Goal: Information Seeking & Learning: Check status

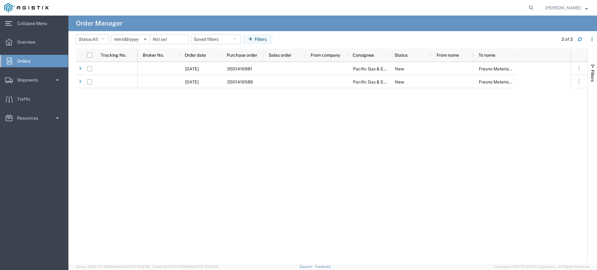
click at [126, 38] on input "[DATE]" at bounding box center [131, 39] width 38 height 9
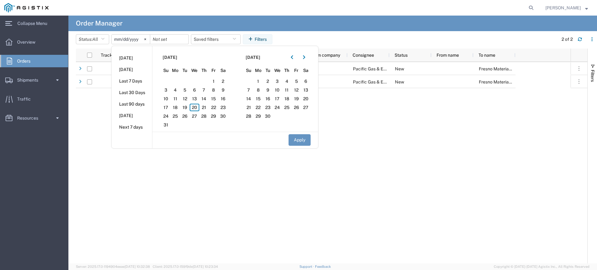
click at [201, 214] on div "[DATE] 3501416981 Pacific Gas & Electric Company New Fresno Materials Receiving…" at bounding box center [354, 162] width 433 height 201
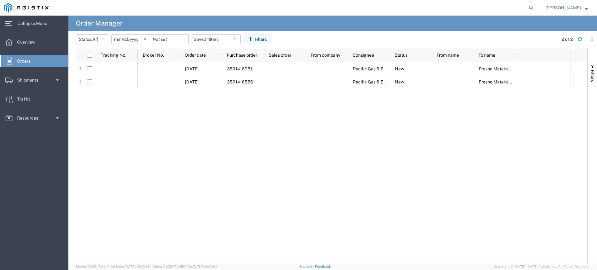
click at [124, 39] on input "[DATE]" at bounding box center [131, 39] width 38 height 9
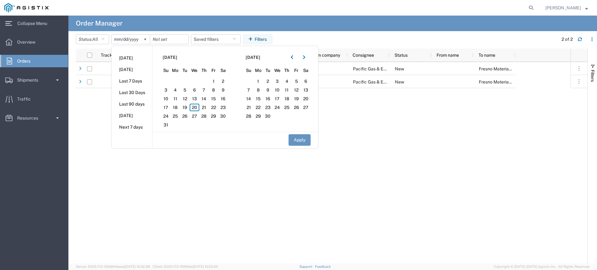
click at [126, 38] on input "[DATE]" at bounding box center [131, 39] width 38 height 9
click at [120, 39] on input "[DATE]" at bounding box center [131, 39] width 38 height 9
click at [305, 58] on icon "button" at bounding box center [304, 57] width 2 height 4
click at [293, 58] on icon "button" at bounding box center [292, 57] width 2 height 4
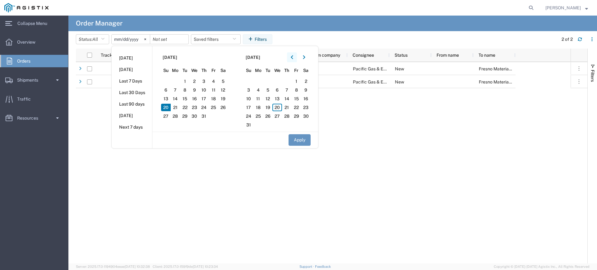
click at [293, 58] on icon "button" at bounding box center [292, 57] width 2 height 4
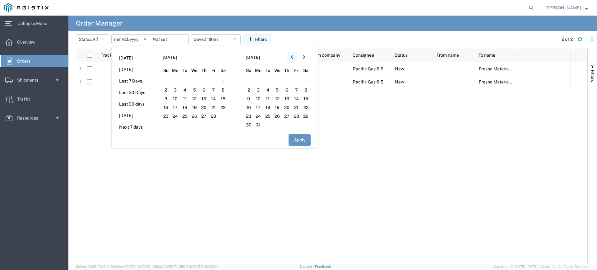
click at [293, 58] on icon "button" at bounding box center [292, 57] width 2 height 4
click at [187, 80] on span "1" at bounding box center [185, 80] width 10 height 7
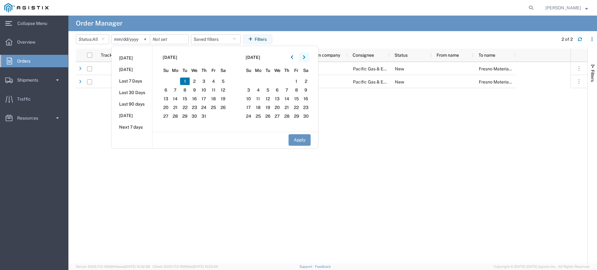
click at [305, 59] on icon "button" at bounding box center [304, 57] width 2 height 4
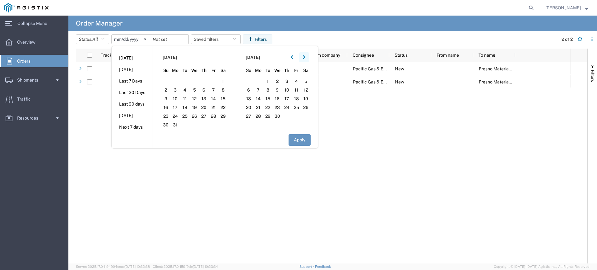
click at [305, 59] on icon "button" at bounding box center [304, 57] width 2 height 4
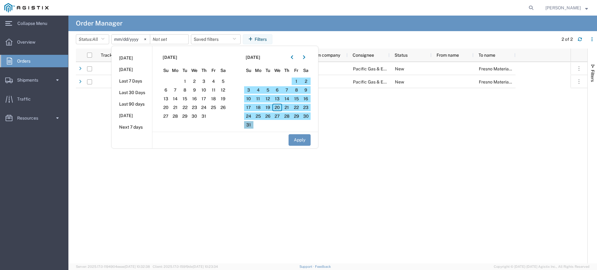
click at [253, 124] on span "31" at bounding box center [249, 124] width 10 height 7
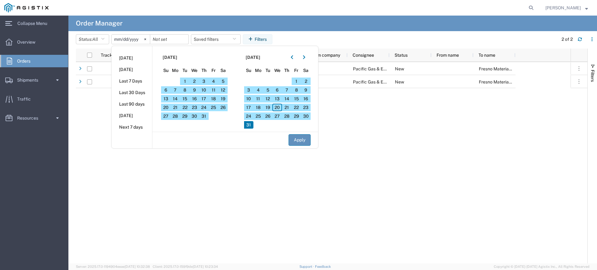
click at [302, 141] on button "Apply" at bounding box center [300, 140] width 22 height 12
type input "[DATE]"
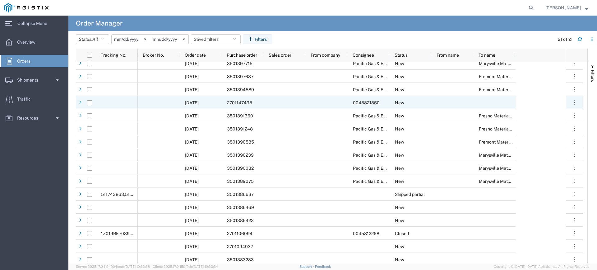
scroll to position [73, 0]
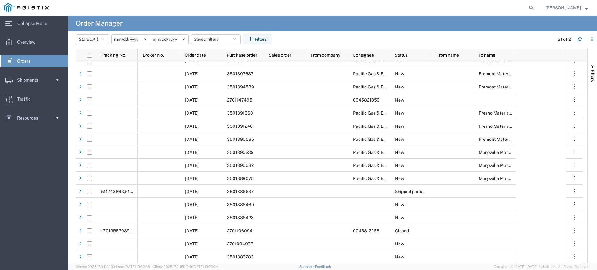
click at [120, 39] on input "[DATE]" at bounding box center [131, 39] width 38 height 9
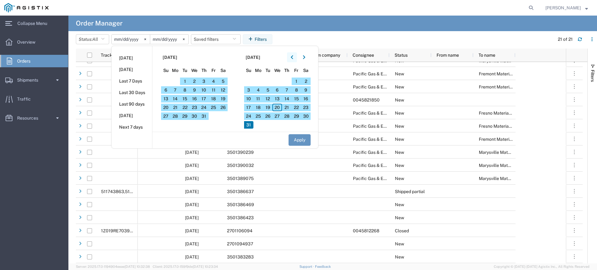
click at [292, 59] on button "button" at bounding box center [292, 57] width 10 height 10
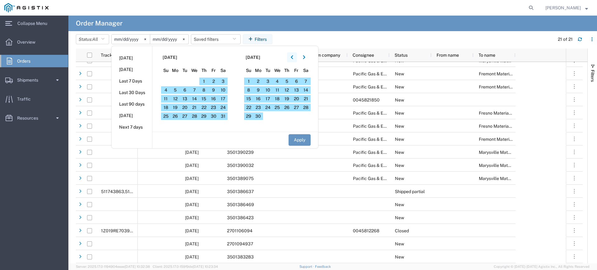
click at [292, 59] on button "button" at bounding box center [292, 57] width 10 height 10
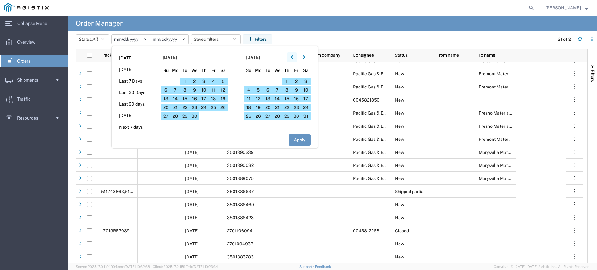
click at [292, 59] on button "button" at bounding box center [292, 57] width 10 height 10
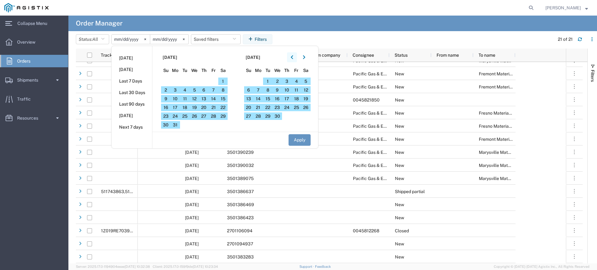
click at [292, 59] on button "button" at bounding box center [292, 57] width 10 height 10
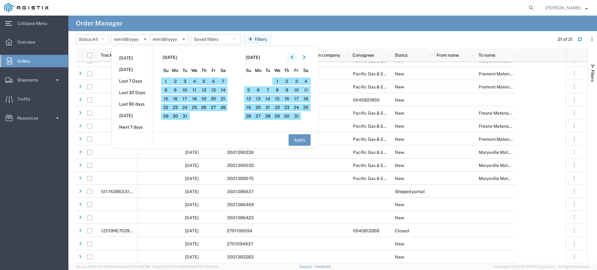
click at [292, 59] on button "button" at bounding box center [292, 57] width 10 height 10
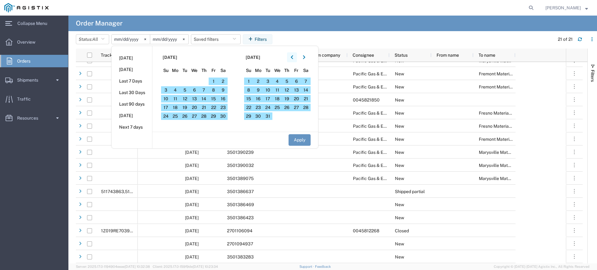
click at [292, 59] on button "button" at bounding box center [292, 57] width 10 height 10
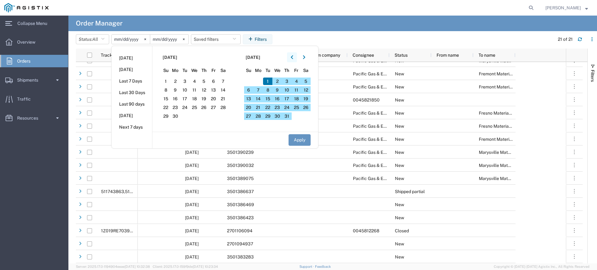
click at [292, 59] on button "button" at bounding box center [292, 57] width 10 height 10
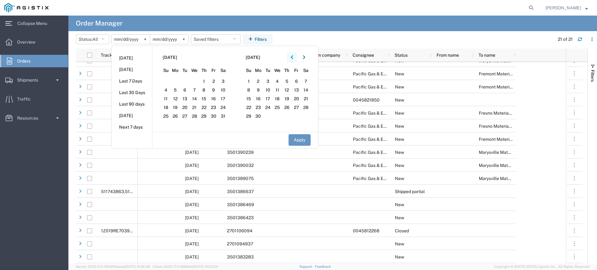
click at [292, 59] on button "button" at bounding box center [292, 57] width 10 height 10
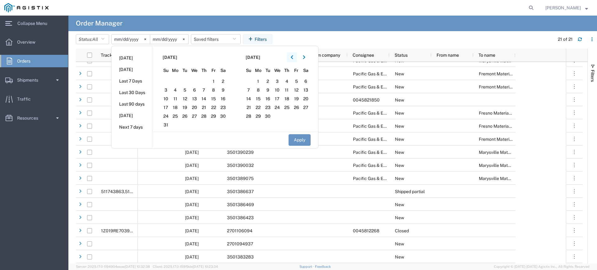
click at [292, 59] on button "button" at bounding box center [292, 57] width 10 height 10
click at [304, 57] on button "button" at bounding box center [304, 57] width 10 height 10
click at [175, 80] on span "1" at bounding box center [176, 80] width 10 height 7
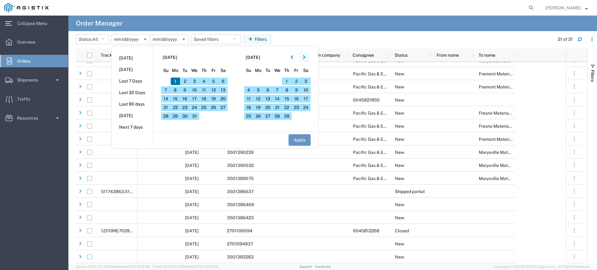
click at [306, 61] on button "button" at bounding box center [304, 57] width 10 height 10
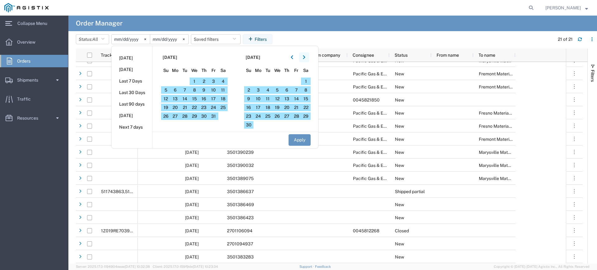
click at [306, 61] on button "button" at bounding box center [304, 57] width 10 height 10
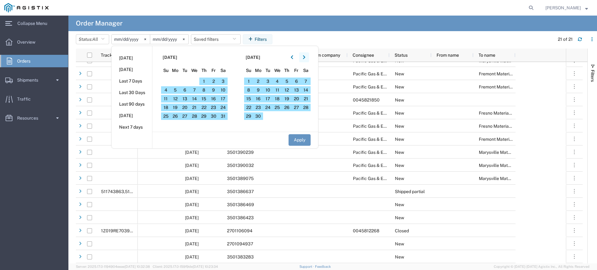
click at [306, 61] on button "button" at bounding box center [304, 57] width 10 height 10
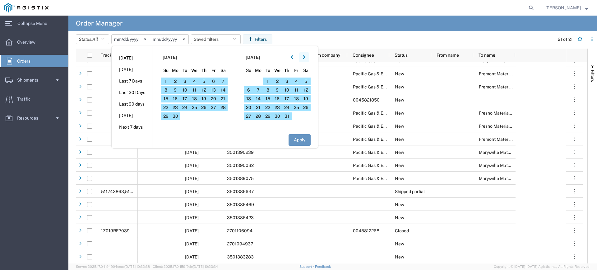
click at [306, 61] on button "button" at bounding box center [304, 57] width 10 height 10
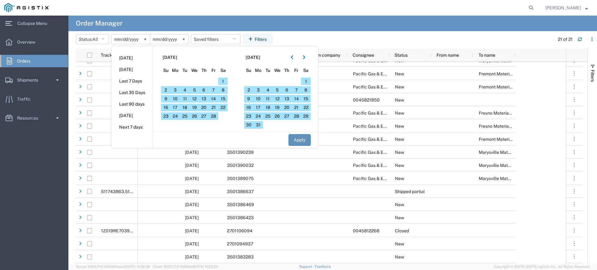
click at [306, 137] on button "Apply" at bounding box center [300, 140] width 22 height 12
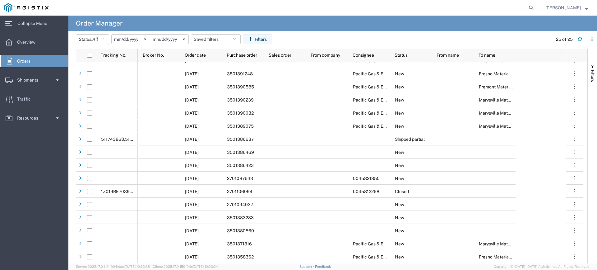
click at [130, 40] on input "[DATE]" at bounding box center [131, 39] width 38 height 9
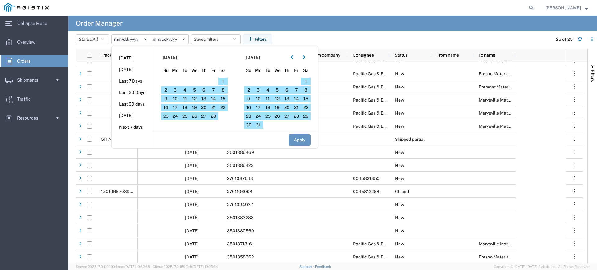
click at [117, 40] on input "[DATE]" at bounding box center [131, 39] width 38 height 9
click at [296, 59] on button "button" at bounding box center [292, 57] width 10 height 10
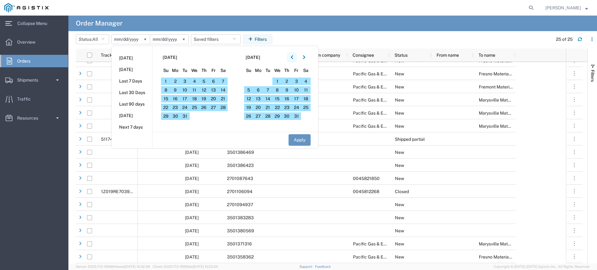
click at [296, 59] on button "button" at bounding box center [292, 57] width 10 height 10
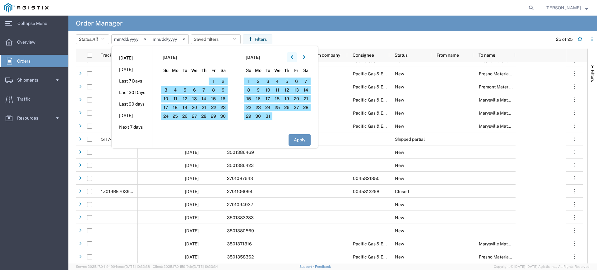
click at [296, 59] on button "button" at bounding box center [292, 57] width 10 height 10
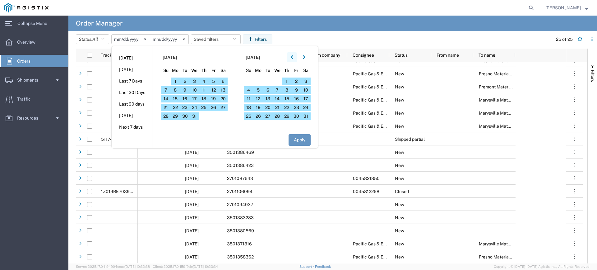
click at [296, 59] on button "button" at bounding box center [292, 57] width 10 height 10
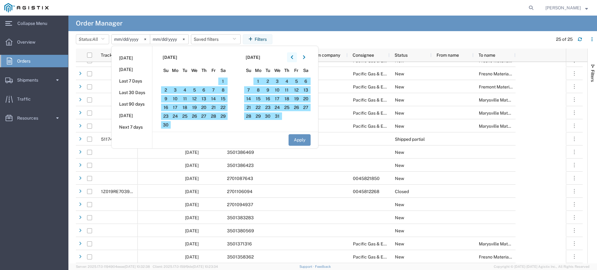
click at [296, 59] on button "button" at bounding box center [292, 57] width 10 height 10
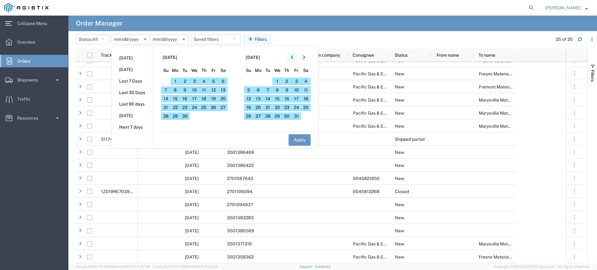
click at [296, 59] on button "button" at bounding box center [292, 57] width 10 height 10
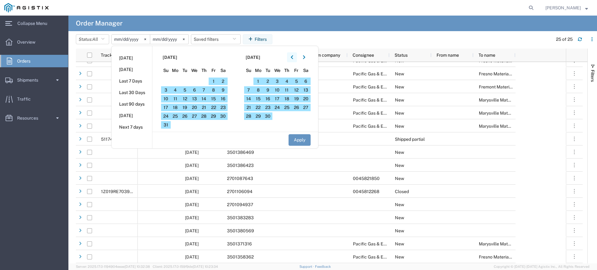
click at [296, 59] on button "button" at bounding box center [292, 57] width 10 height 10
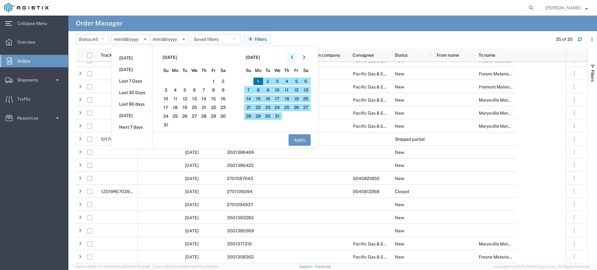
click at [296, 59] on button "button" at bounding box center [292, 57] width 10 height 10
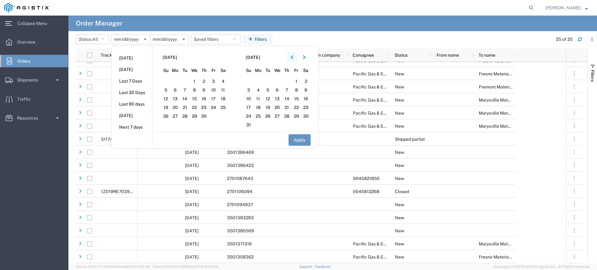
click at [296, 59] on button "button" at bounding box center [292, 57] width 10 height 10
click at [167, 80] on span "1" at bounding box center [166, 80] width 10 height 7
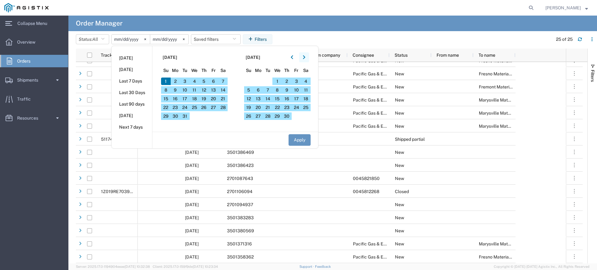
click at [305, 56] on icon "button" at bounding box center [304, 57] width 2 height 4
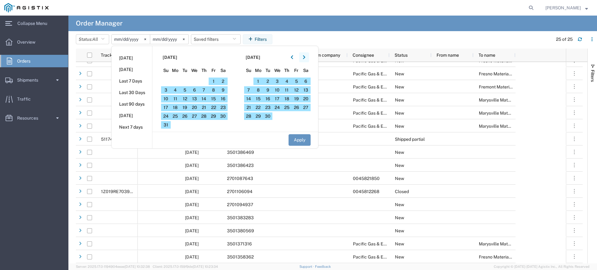
click at [305, 56] on icon "button" at bounding box center [304, 57] width 2 height 4
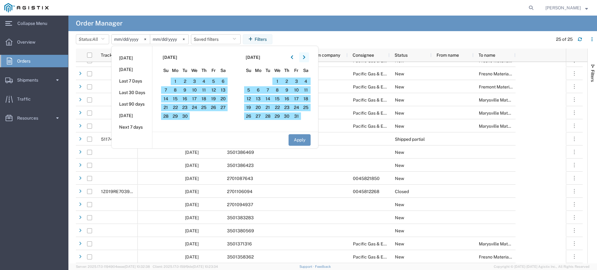
click at [305, 56] on icon "button" at bounding box center [304, 57] width 2 height 4
click at [250, 123] on span "30" at bounding box center [249, 124] width 10 height 7
click at [303, 142] on button "Apply" at bounding box center [300, 140] width 22 height 12
type input "[DATE]"
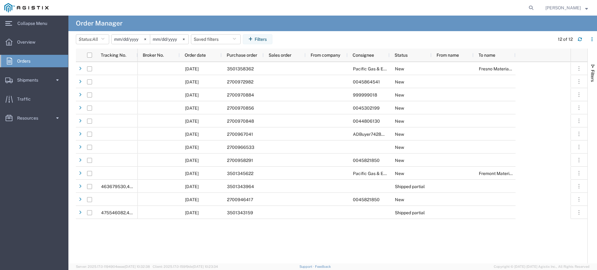
click at [162, 40] on input "[DATE]" at bounding box center [169, 39] width 38 height 9
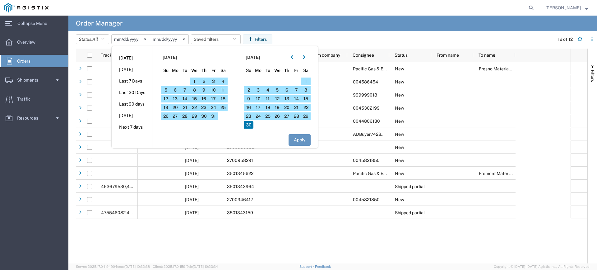
click at [140, 38] on input "[DATE]" at bounding box center [131, 39] width 38 height 9
click at [296, 56] on button "button" at bounding box center [292, 57] width 10 height 10
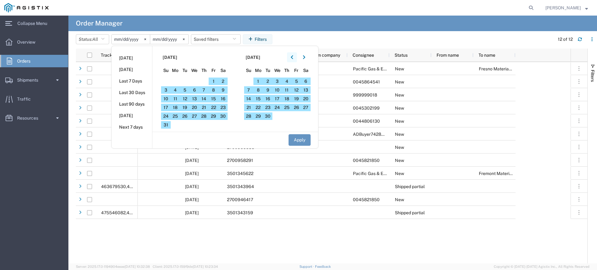
click at [296, 56] on button "button" at bounding box center [292, 57] width 10 height 10
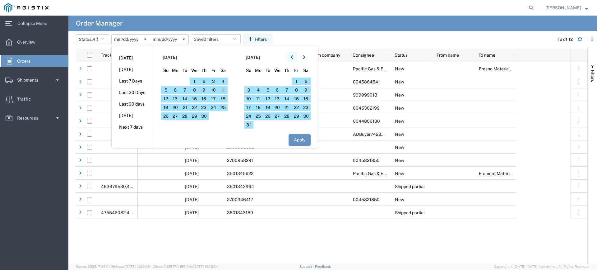
click at [296, 56] on button "button" at bounding box center [292, 57] width 10 height 10
click at [168, 81] on span "1" at bounding box center [166, 80] width 10 height 7
click at [305, 56] on icon "button" at bounding box center [304, 57] width 2 height 4
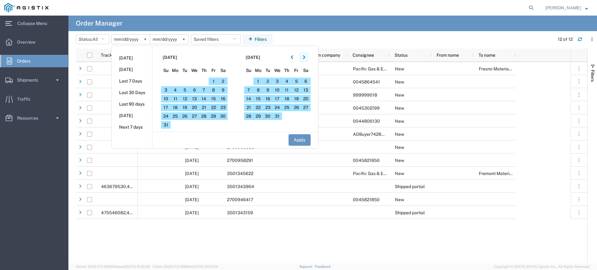
click at [305, 56] on icon "button" at bounding box center [304, 57] width 2 height 4
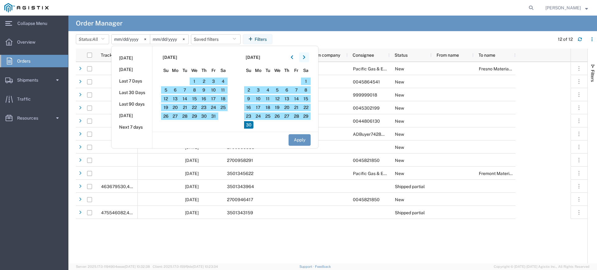
click at [305, 56] on icon "button" at bounding box center [304, 57] width 2 height 4
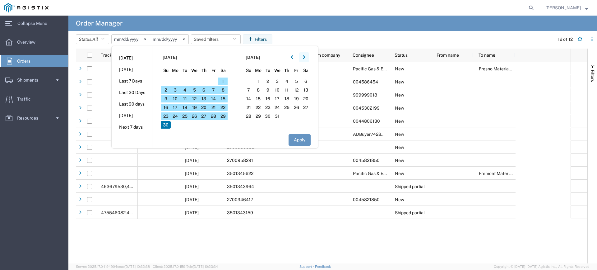
click at [305, 56] on icon "button" at bounding box center [304, 57] width 2 height 4
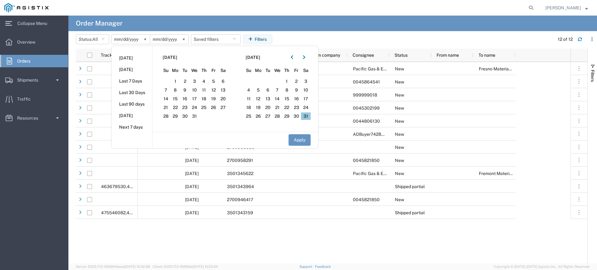
click at [310, 116] on span "31" at bounding box center [306, 115] width 10 height 7
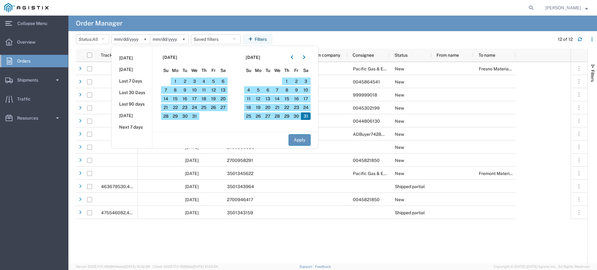
click at [303, 139] on button "Apply" at bounding box center [300, 140] width 22 height 12
type input "[DATE]"
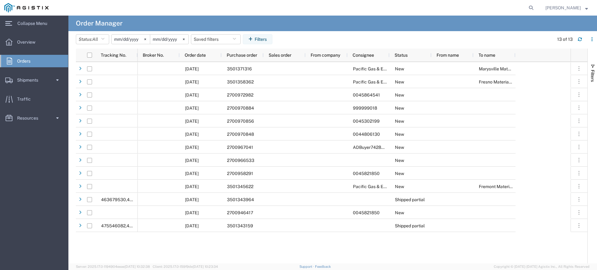
click at [137, 38] on input "[DATE]" at bounding box center [131, 39] width 38 height 9
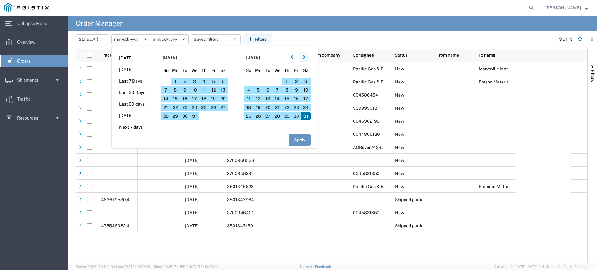
click at [308, 56] on button "button" at bounding box center [304, 57] width 10 height 10
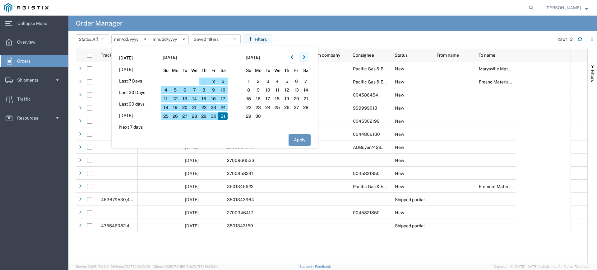
click at [308, 56] on button "button" at bounding box center [304, 57] width 10 height 10
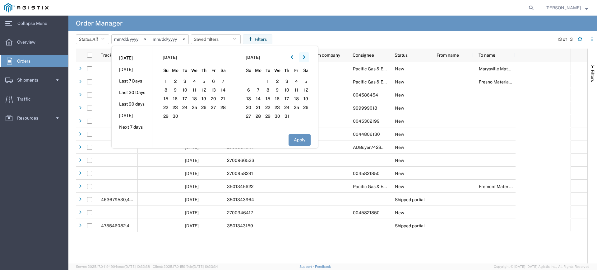
click at [308, 56] on button "button" at bounding box center [304, 57] width 10 height 10
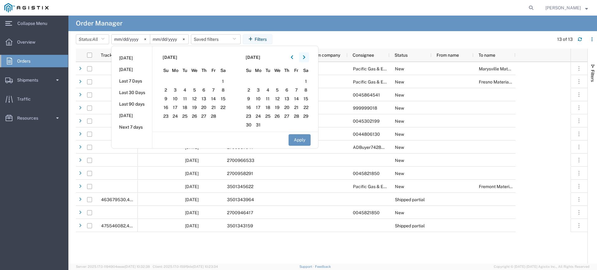
click at [308, 56] on button "button" at bounding box center [304, 57] width 10 height 10
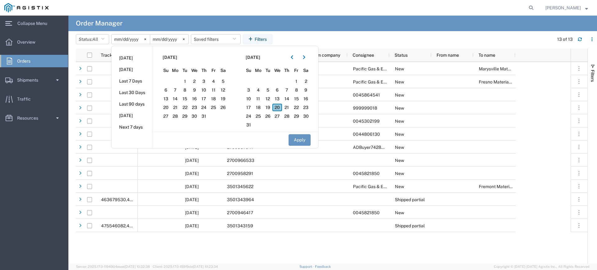
click at [279, 107] on span "20" at bounding box center [277, 107] width 10 height 7
click at [302, 136] on button "Apply" at bounding box center [300, 140] width 22 height 12
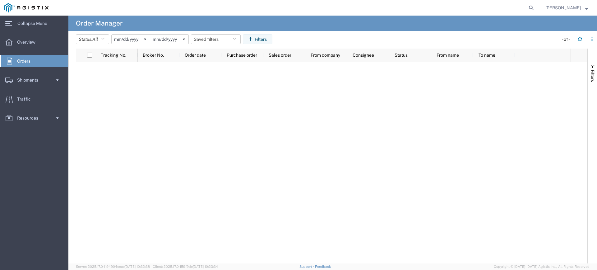
click at [126, 40] on input "[DATE]" at bounding box center [131, 39] width 38 height 9
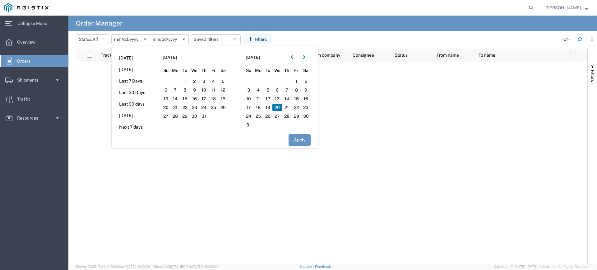
click at [116, 39] on input "[DATE]" at bounding box center [131, 39] width 38 height 9
click at [291, 55] on button "button" at bounding box center [292, 57] width 10 height 10
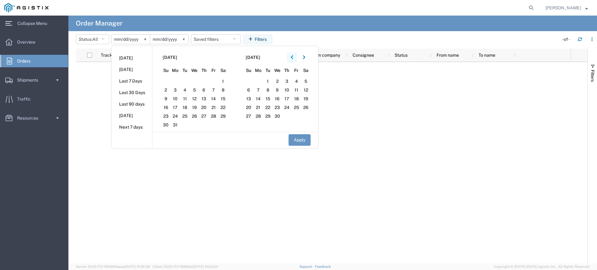
click at [291, 55] on button "button" at bounding box center [292, 57] width 10 height 10
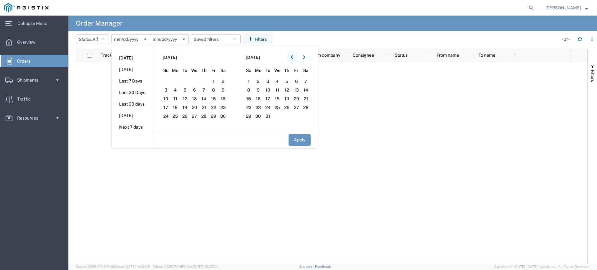
click at [291, 55] on button "button" at bounding box center [292, 57] width 10 height 10
click at [268, 82] on span "1" at bounding box center [268, 80] width 10 height 7
click at [307, 55] on button "button" at bounding box center [304, 57] width 10 height 10
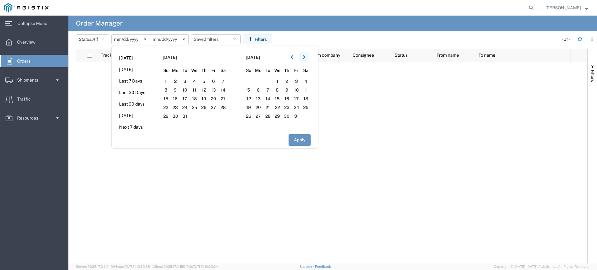
click at [307, 55] on button "button" at bounding box center [304, 57] width 10 height 10
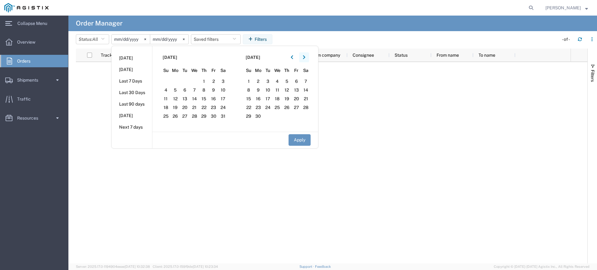
click at [307, 55] on button "button" at bounding box center [304, 57] width 10 height 10
click at [295, 55] on button "button" at bounding box center [292, 57] width 10 height 10
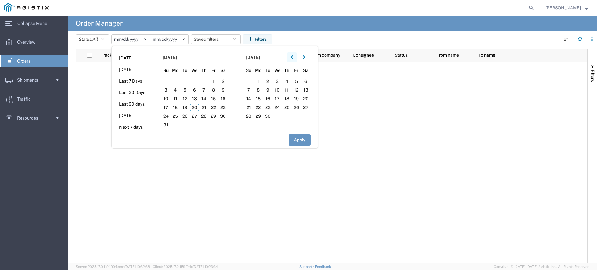
click at [295, 55] on button "button" at bounding box center [292, 57] width 10 height 10
click at [305, 57] on icon "button" at bounding box center [304, 57] width 2 height 4
click at [291, 119] on span "31" at bounding box center [287, 115] width 10 height 7
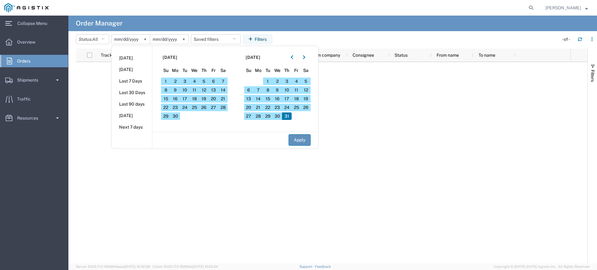
click at [302, 141] on button "Apply" at bounding box center [300, 140] width 22 height 12
type input "[DATE]"
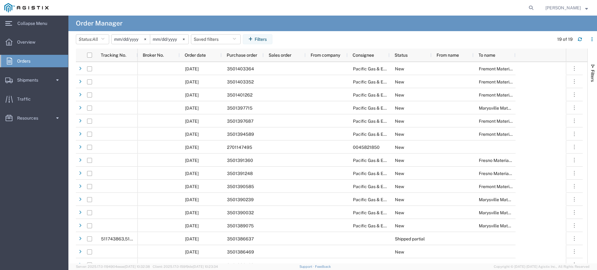
click at [123, 39] on input "[DATE]" at bounding box center [131, 39] width 38 height 9
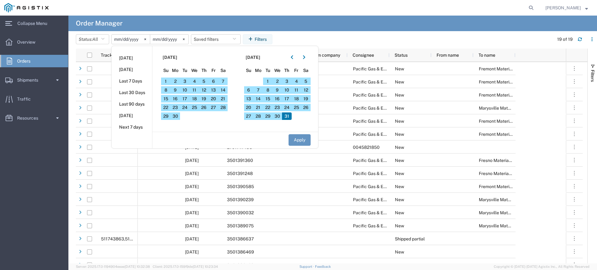
click at [117, 38] on input "[DATE]" at bounding box center [131, 39] width 38 height 9
click at [293, 58] on icon "button" at bounding box center [292, 57] width 2 height 4
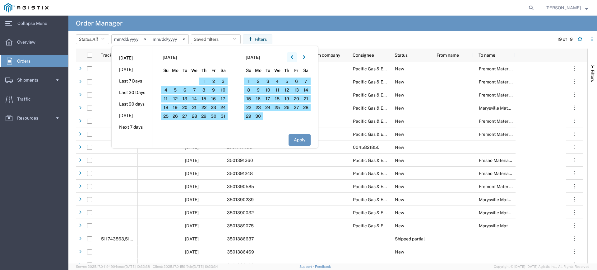
click at [293, 58] on icon "button" at bounding box center [292, 57] width 2 height 4
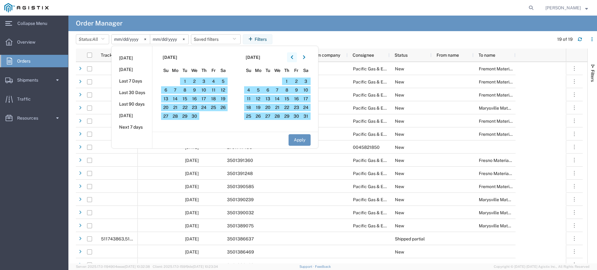
click at [293, 58] on icon "button" at bounding box center [292, 57] width 2 height 4
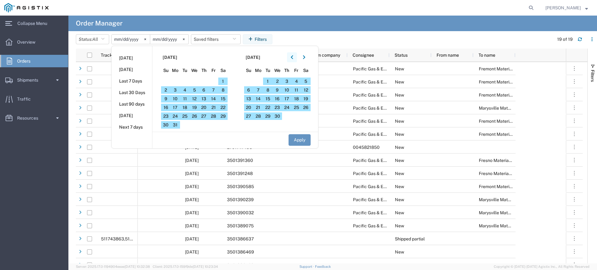
click at [293, 58] on icon "button" at bounding box center [292, 57] width 2 height 4
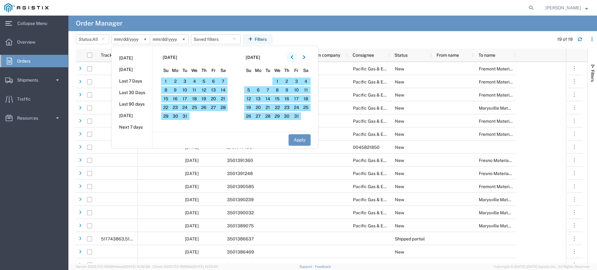
click at [293, 58] on icon "button" at bounding box center [292, 57] width 2 height 4
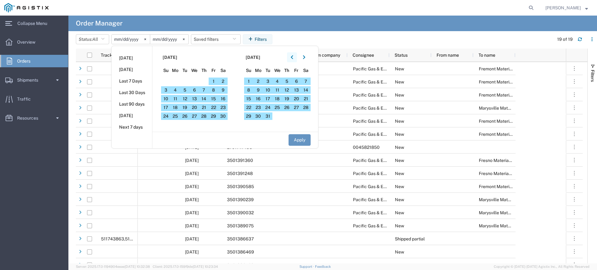
click at [293, 58] on icon "button" at bounding box center [292, 57] width 2 height 4
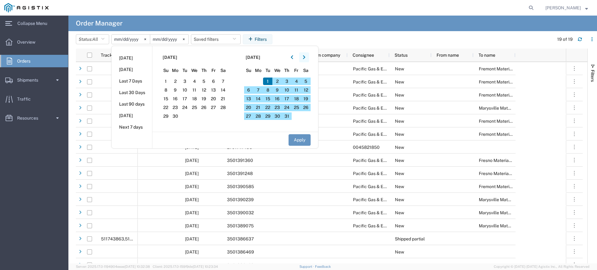
click at [305, 58] on icon "button" at bounding box center [304, 57] width 2 height 4
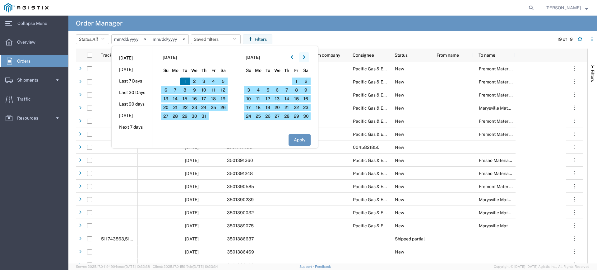
click at [305, 58] on icon "button" at bounding box center [304, 57] width 2 height 4
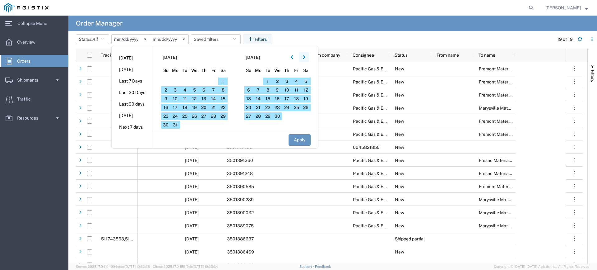
click at [305, 58] on icon "button" at bounding box center [304, 57] width 2 height 4
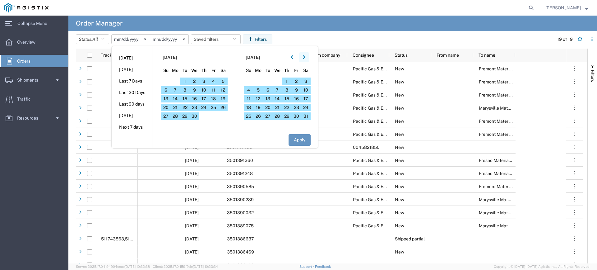
click at [305, 58] on icon "button" at bounding box center [304, 57] width 2 height 4
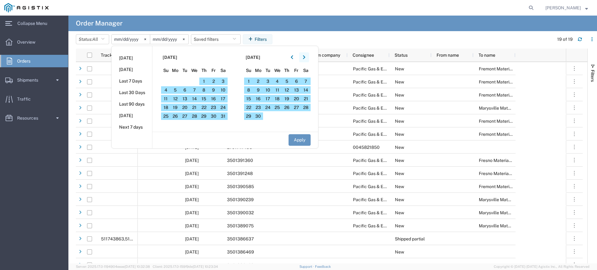
click at [305, 58] on icon "button" at bounding box center [304, 57] width 2 height 4
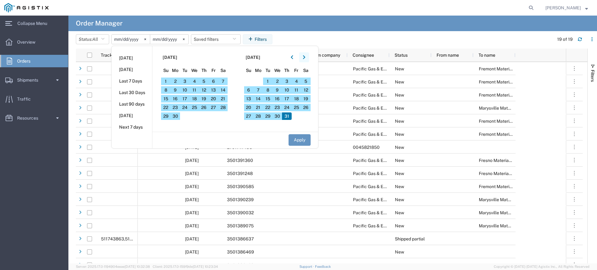
click at [305, 58] on icon "button" at bounding box center [304, 57] width 2 height 4
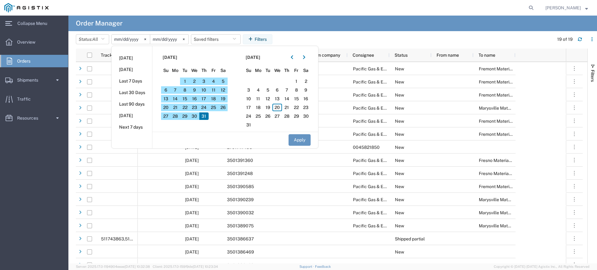
click at [369, 42] on agx-table-filter-chips "Status: All All Cancelled Orders New Orders Updated Orders [DATE] [DATE] [DATE]…" at bounding box center [313, 41] width 475 height 14
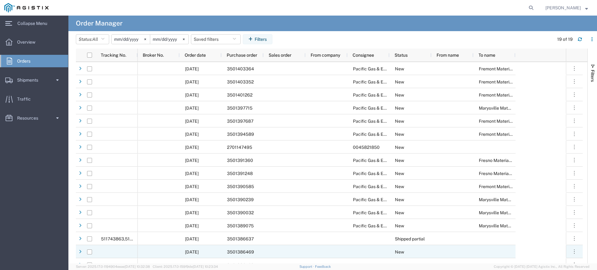
scroll to position [47, 0]
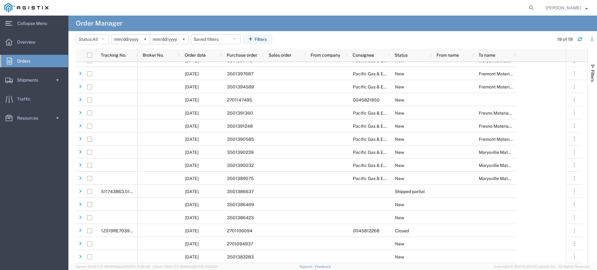
click at [125, 40] on input "[DATE]" at bounding box center [131, 39] width 38 height 9
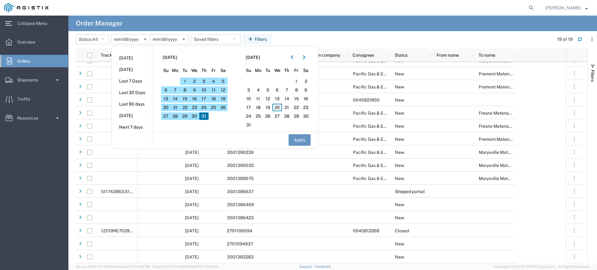
click at [120, 39] on input "[DATE]" at bounding box center [131, 39] width 38 height 9
click at [296, 56] on button "button" at bounding box center [292, 57] width 10 height 10
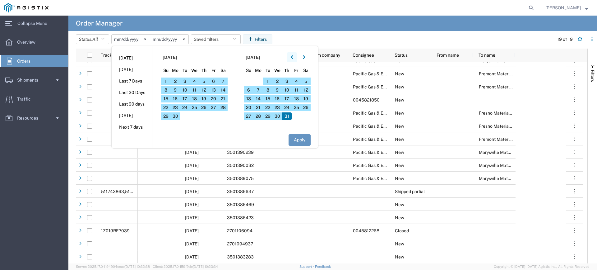
click at [296, 56] on button "button" at bounding box center [292, 57] width 10 height 10
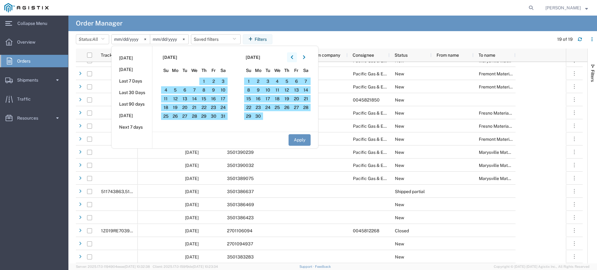
click at [296, 56] on button "button" at bounding box center [292, 57] width 10 height 10
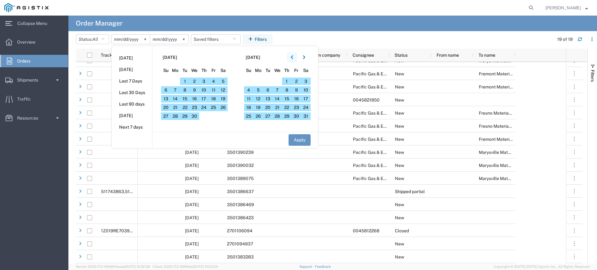
click at [296, 56] on button "button" at bounding box center [292, 57] width 10 height 10
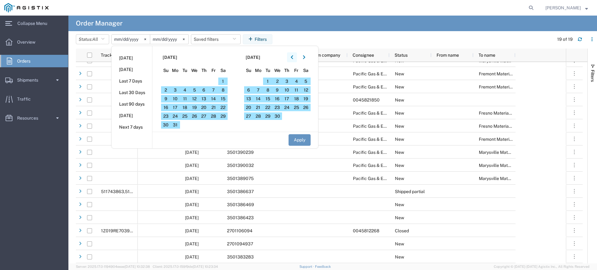
click at [296, 56] on button "button" at bounding box center [292, 57] width 10 height 10
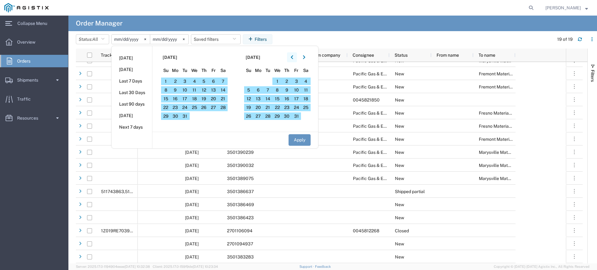
click at [296, 56] on button "button" at bounding box center [292, 57] width 10 height 10
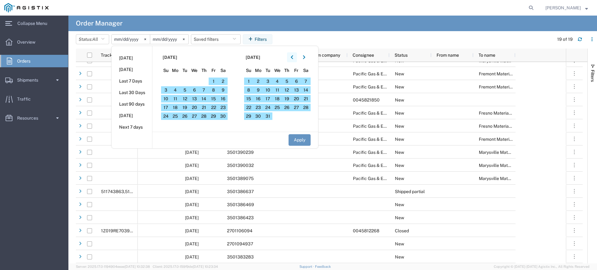
click at [296, 56] on button "button" at bounding box center [292, 57] width 10 height 10
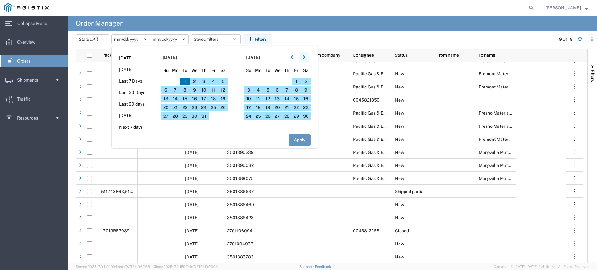
click at [308, 57] on button "button" at bounding box center [304, 57] width 10 height 10
click at [293, 59] on icon "button" at bounding box center [292, 57] width 2 height 4
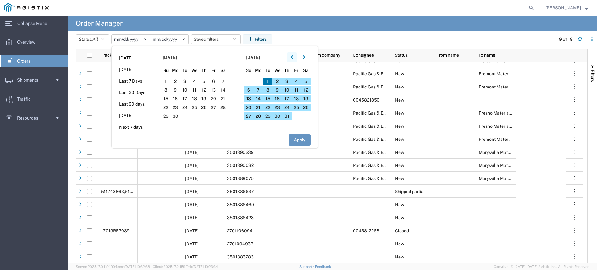
click at [293, 59] on icon "button" at bounding box center [292, 57] width 2 height 4
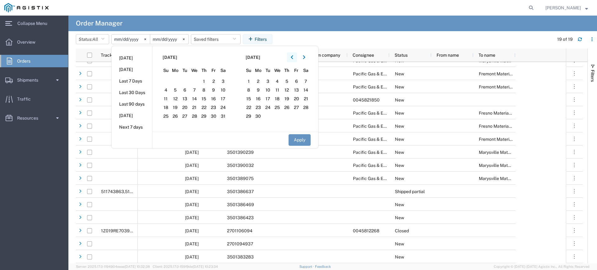
click at [293, 59] on icon "button" at bounding box center [292, 57] width 2 height 4
click at [331, 42] on agx-table-filter-chips "Status: All All Cancelled Orders New Orders Updated Orders [DATE] [DATE] [DATE]…" at bounding box center [313, 41] width 475 height 14
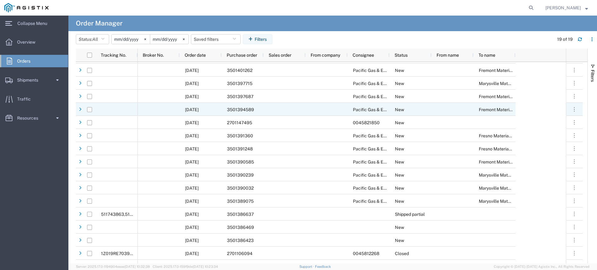
scroll to position [2, 0]
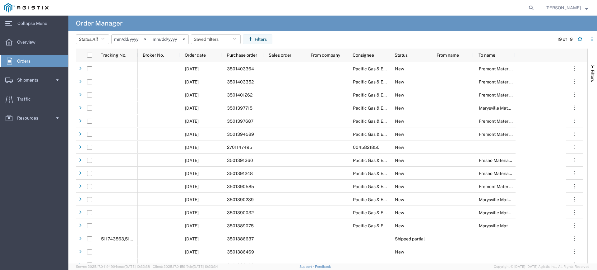
click at [122, 39] on input "[DATE]" at bounding box center [131, 39] width 38 height 9
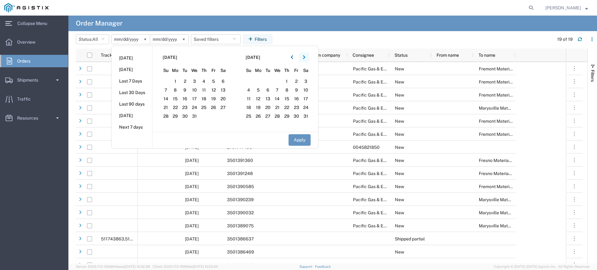
click at [308, 58] on button "button" at bounding box center [304, 57] width 10 height 10
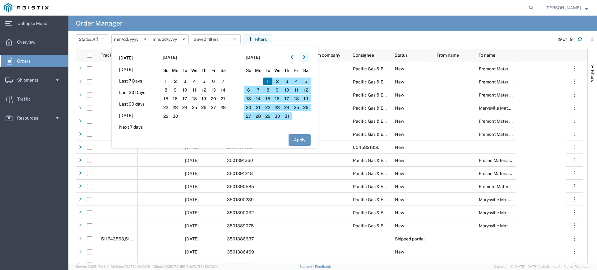
click at [308, 58] on button "button" at bounding box center [304, 57] width 10 height 10
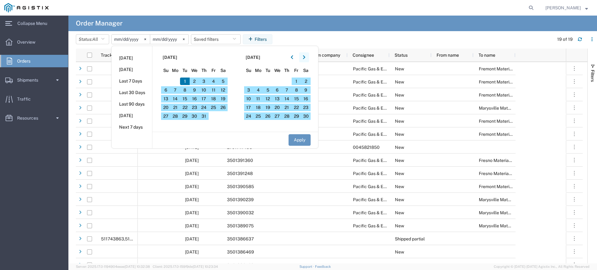
click at [308, 58] on button "button" at bounding box center [304, 57] width 10 height 10
click at [305, 58] on icon "button" at bounding box center [304, 57] width 2 height 4
click at [307, 59] on button "button" at bounding box center [304, 57] width 10 height 10
click at [297, 59] on button "button" at bounding box center [292, 57] width 10 height 10
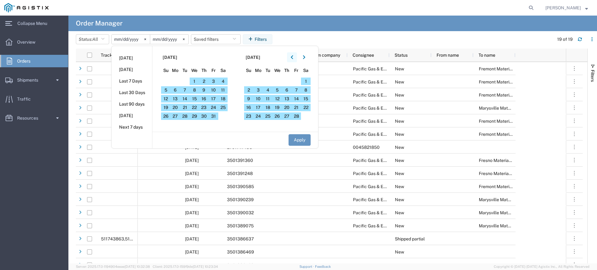
click at [297, 59] on button "button" at bounding box center [292, 57] width 10 height 10
click at [309, 58] on button "button" at bounding box center [304, 57] width 10 height 10
click at [193, 77] on span "1" at bounding box center [195, 80] width 10 height 7
click at [196, 79] on span "1" at bounding box center [195, 80] width 10 height 7
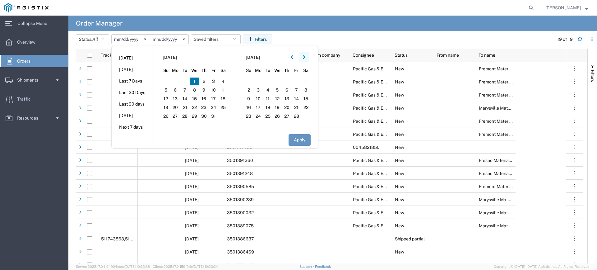
click at [305, 56] on icon "button" at bounding box center [304, 57] width 2 height 4
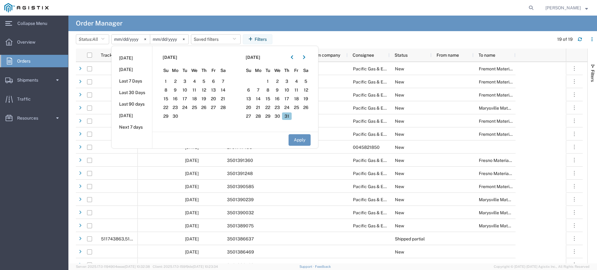
click at [289, 118] on span "31" at bounding box center [287, 115] width 10 height 7
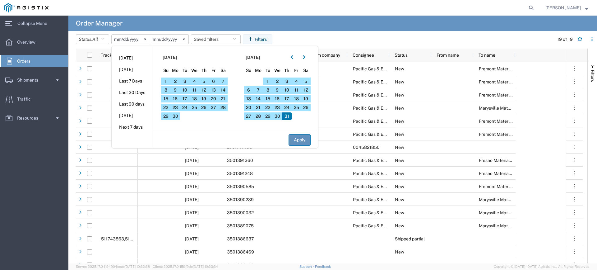
click at [300, 141] on button "Apply" at bounding box center [300, 140] width 22 height 12
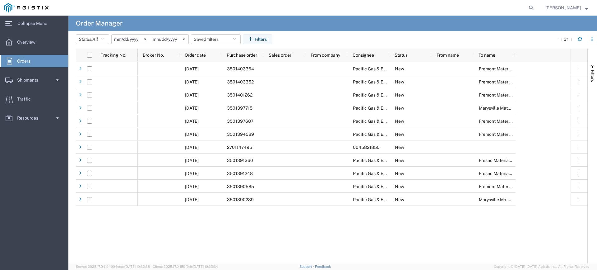
click at [121, 39] on input "[DATE]" at bounding box center [131, 39] width 38 height 9
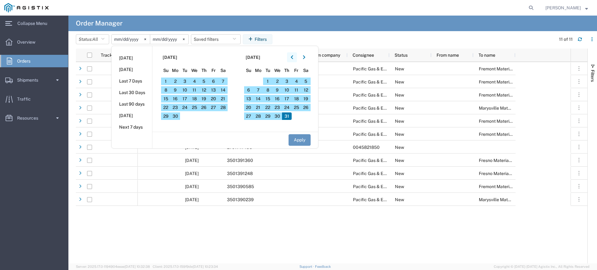
click at [290, 57] on button "button" at bounding box center [292, 57] width 10 height 10
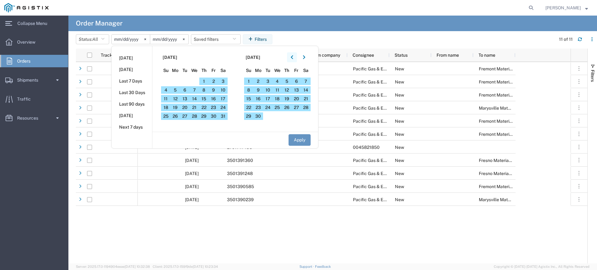
click at [290, 57] on button "button" at bounding box center [292, 57] width 10 height 10
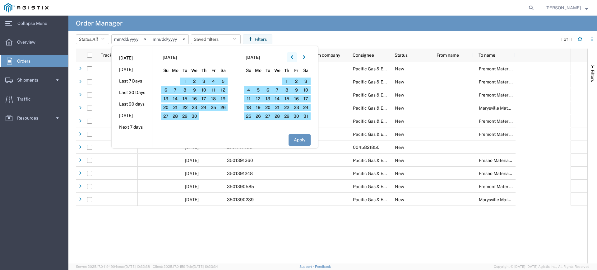
click at [290, 57] on button "button" at bounding box center [292, 57] width 10 height 10
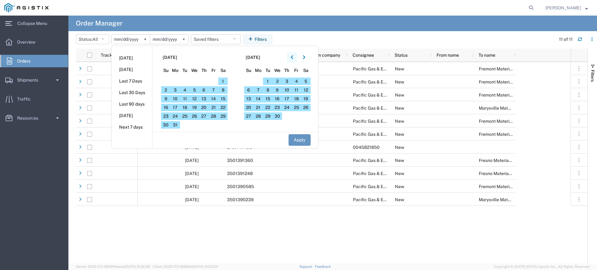
click at [290, 57] on button "button" at bounding box center [292, 57] width 10 height 10
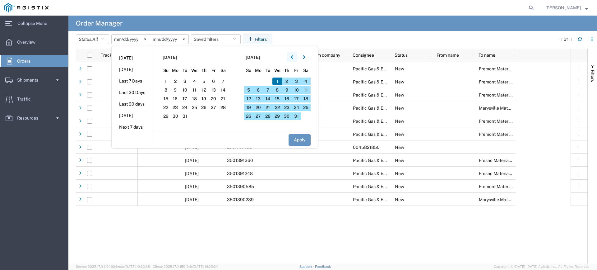
click at [290, 57] on button "button" at bounding box center [292, 57] width 10 height 10
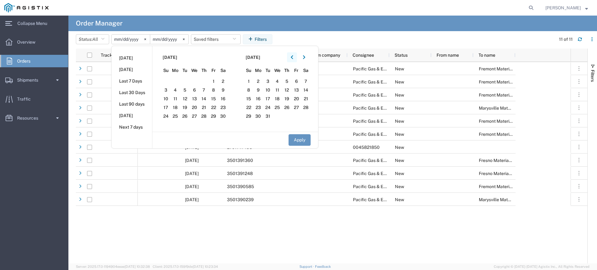
click at [290, 57] on button "button" at bounding box center [292, 57] width 10 height 10
drag, startPoint x: 307, startPoint y: 57, endPoint x: 283, endPoint y: 58, distance: 24.9
click at [308, 57] on button "button" at bounding box center [304, 57] width 10 height 10
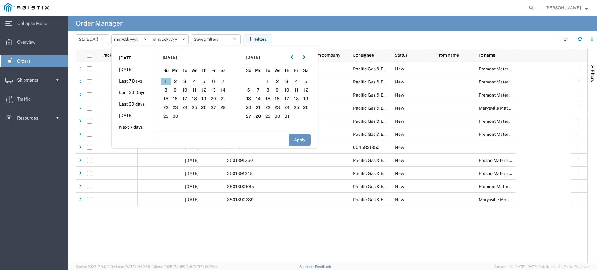
click at [169, 84] on span "1" at bounding box center [166, 80] width 10 height 7
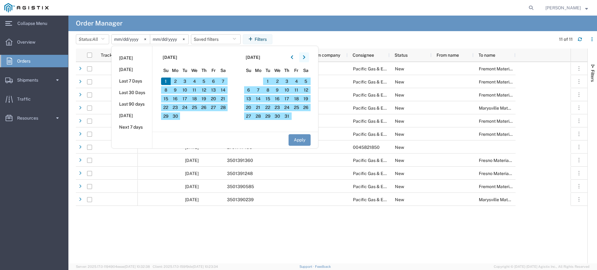
click at [304, 58] on button "button" at bounding box center [304, 57] width 10 height 10
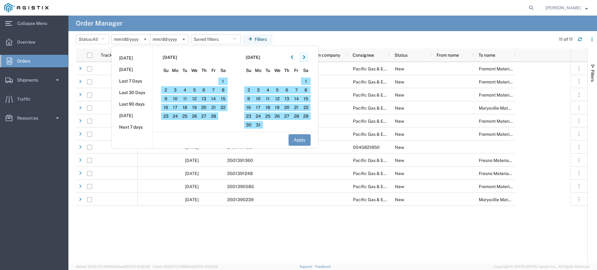
click at [304, 58] on button "button" at bounding box center [304, 57] width 10 height 10
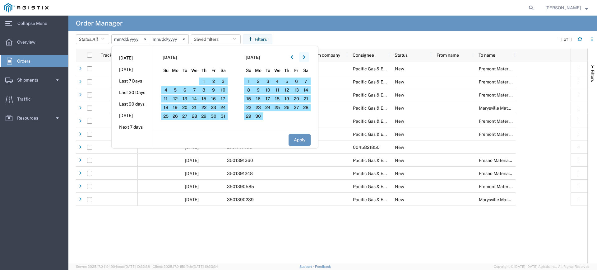
click at [304, 58] on button "button" at bounding box center [304, 57] width 10 height 10
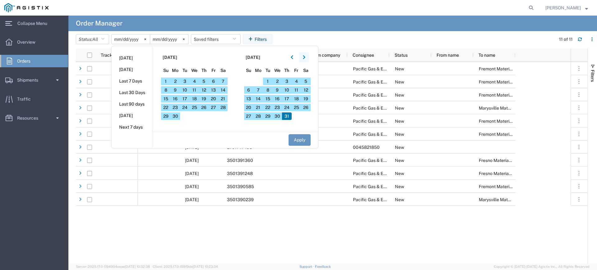
click at [304, 58] on button "button" at bounding box center [304, 57] width 10 height 10
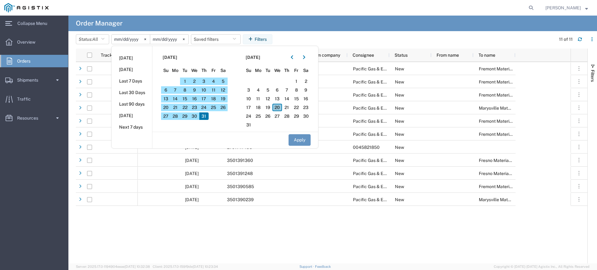
click at [278, 108] on span "20" at bounding box center [277, 107] width 10 height 7
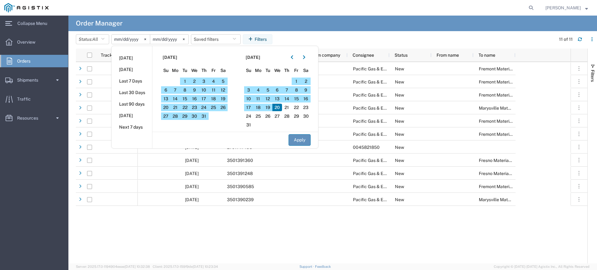
click at [303, 138] on button "Apply" at bounding box center [300, 140] width 22 height 12
type input "[DATE]"
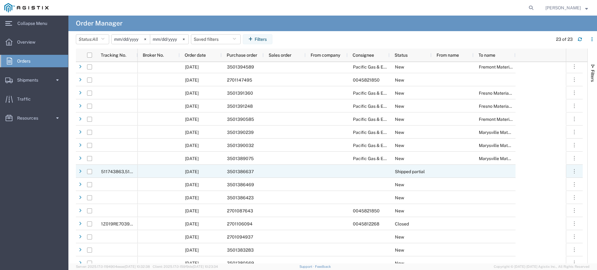
scroll to position [93, 0]
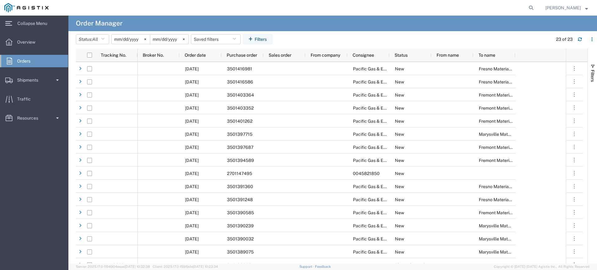
click at [123, 38] on input "[DATE]" at bounding box center [131, 39] width 38 height 9
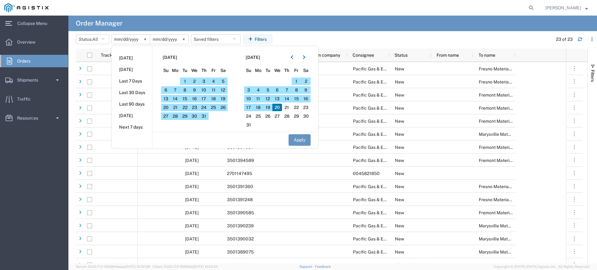
click at [119, 38] on input "[DATE]" at bounding box center [131, 39] width 38 height 9
click at [297, 59] on button "button" at bounding box center [292, 57] width 10 height 10
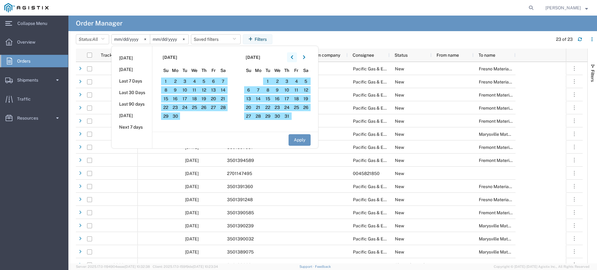
click at [297, 59] on button "button" at bounding box center [292, 57] width 10 height 10
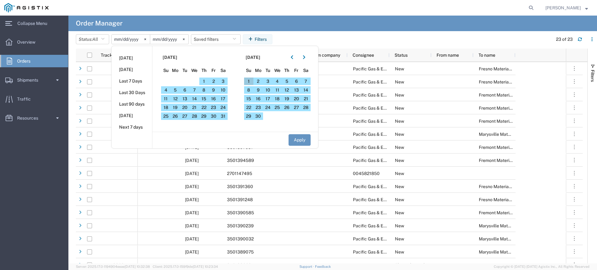
click at [248, 84] on span "1" at bounding box center [249, 80] width 10 height 7
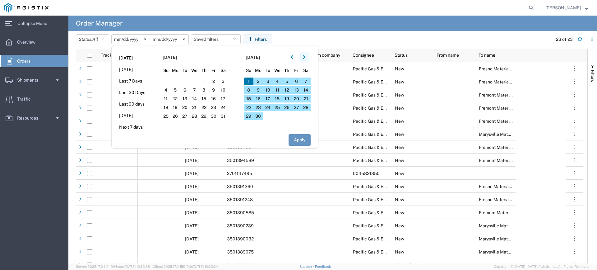
click at [305, 58] on icon "button" at bounding box center [304, 57] width 2 height 4
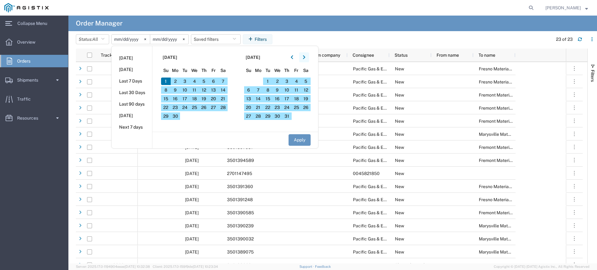
click at [305, 58] on icon "button" at bounding box center [304, 57] width 2 height 4
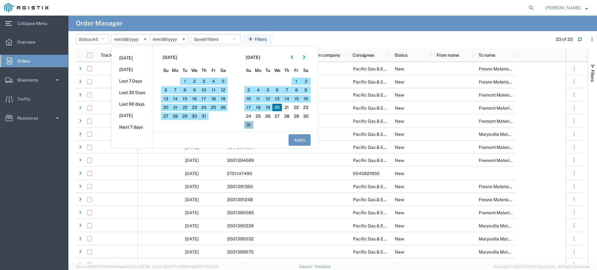
click at [250, 124] on span "31" at bounding box center [249, 124] width 10 height 7
click at [309, 141] on button "Apply" at bounding box center [300, 140] width 22 height 12
type input "[DATE]"
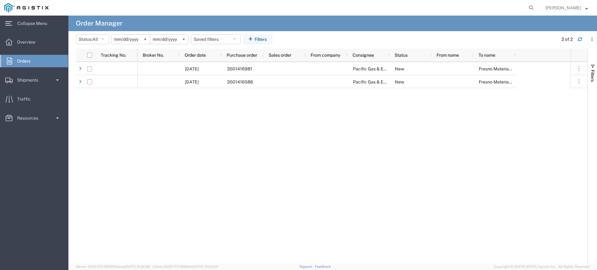
click at [125, 40] on input "[DATE]" at bounding box center [131, 39] width 38 height 9
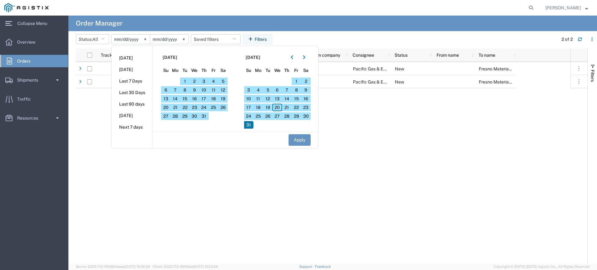
click at [120, 40] on input "[DATE]" at bounding box center [131, 39] width 38 height 9
click at [289, 55] on button "button" at bounding box center [292, 57] width 10 height 10
click at [292, 56] on button "button" at bounding box center [292, 57] width 10 height 10
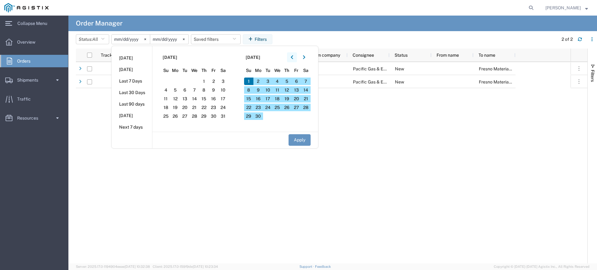
click at [292, 56] on button "button" at bounding box center [292, 57] width 10 height 10
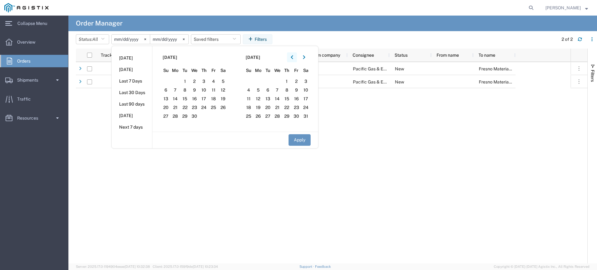
click at [292, 56] on button "button" at bounding box center [292, 57] width 10 height 10
click at [293, 56] on icon "button" at bounding box center [292, 57] width 2 height 4
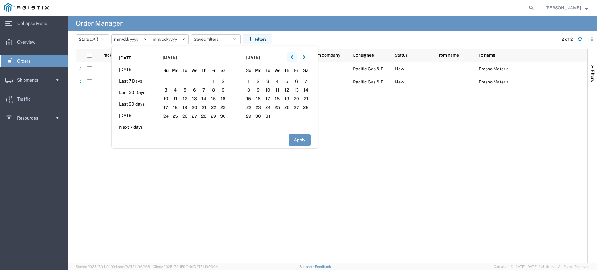
click at [297, 57] on button "button" at bounding box center [292, 57] width 10 height 10
click at [308, 55] on button "button" at bounding box center [304, 57] width 10 height 10
click at [290, 56] on button "button" at bounding box center [292, 57] width 10 height 10
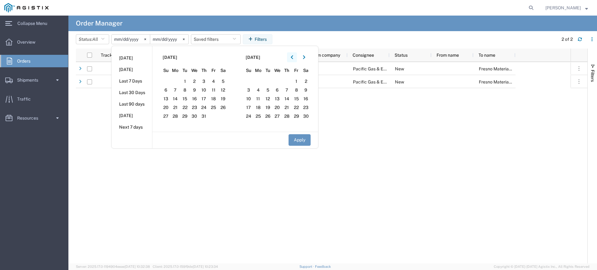
click at [291, 56] on button "button" at bounding box center [292, 57] width 10 height 10
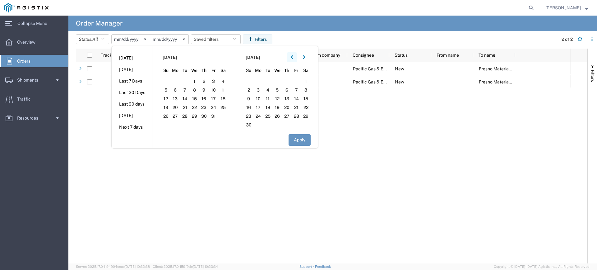
click at [291, 56] on button "button" at bounding box center [292, 57] width 10 height 10
click at [308, 53] on button "button" at bounding box center [304, 57] width 10 height 10
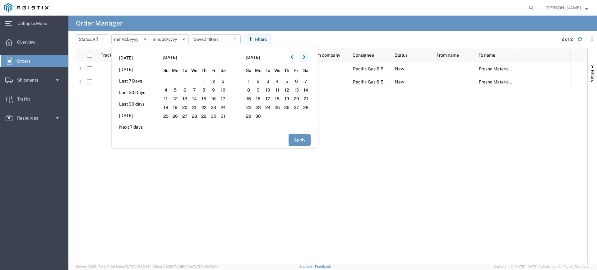
click at [308, 53] on button "button" at bounding box center [304, 57] width 10 height 10
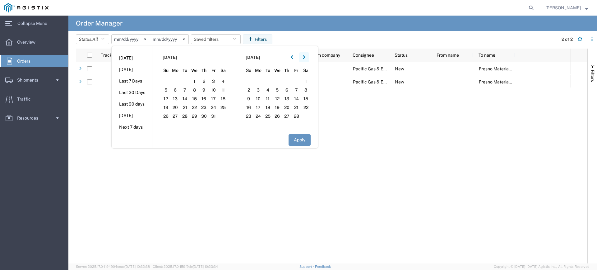
click at [308, 53] on button "button" at bounding box center [304, 57] width 10 height 10
click at [288, 80] on span "1" at bounding box center [287, 80] width 10 height 7
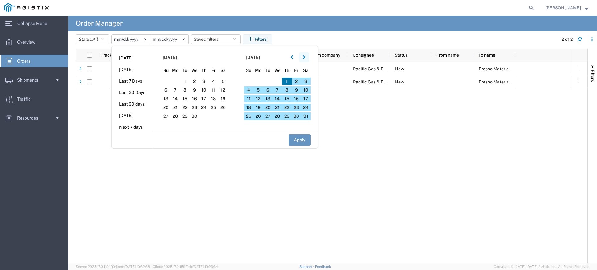
click at [305, 58] on icon "button" at bounding box center [304, 57] width 2 height 4
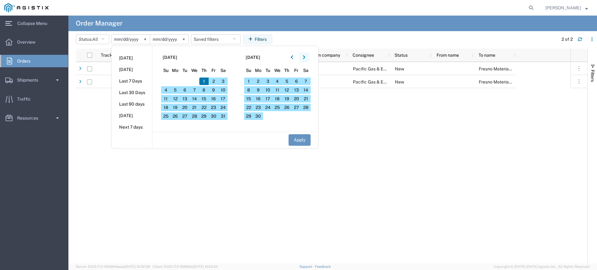
click at [305, 58] on icon "button" at bounding box center [304, 57] width 2 height 4
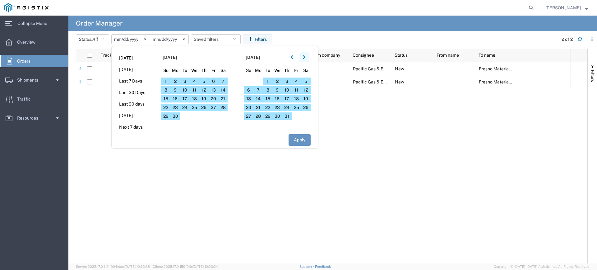
click at [305, 58] on icon "button" at bounding box center [304, 57] width 2 height 4
click at [306, 141] on button "Apply" at bounding box center [300, 140] width 22 height 12
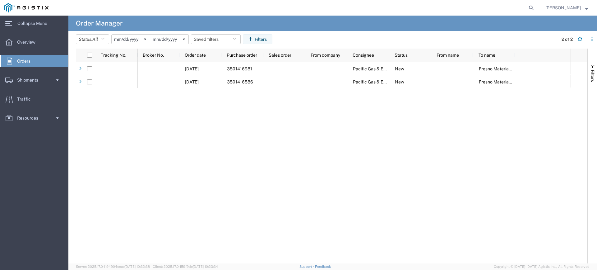
click at [421, 129] on div "[DATE] 3501416981 Pacific Gas & Electric Company New Fresno Materials Receiving…" at bounding box center [354, 162] width 433 height 201
click at [128, 38] on input "[DATE]" at bounding box center [131, 39] width 38 height 9
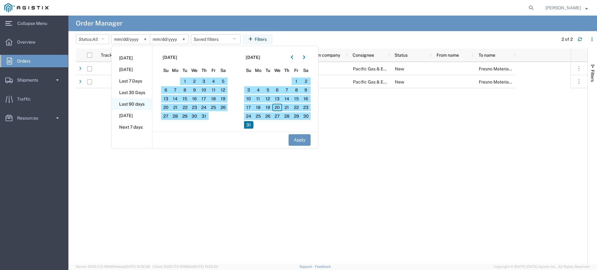
click at [142, 103] on li "Last 90 days" at bounding box center [132, 104] width 40 height 12
type input "[DATE]"
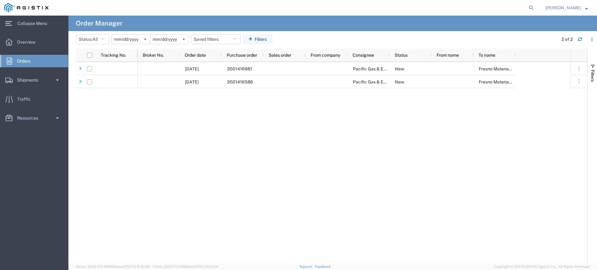
click at [116, 41] on input "[DATE]" at bounding box center [131, 39] width 38 height 9
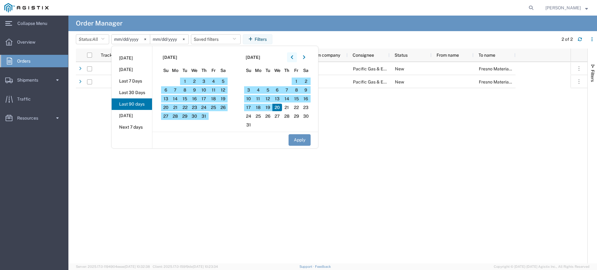
click at [293, 56] on icon "button" at bounding box center [292, 57] width 2 height 4
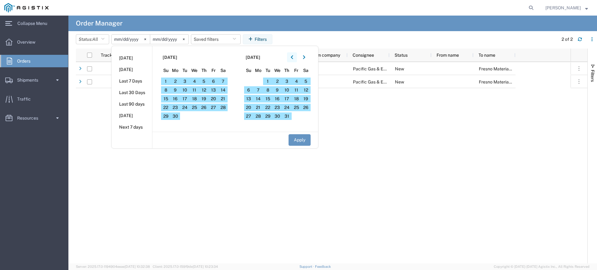
click at [293, 56] on icon "button" at bounding box center [292, 57] width 2 height 4
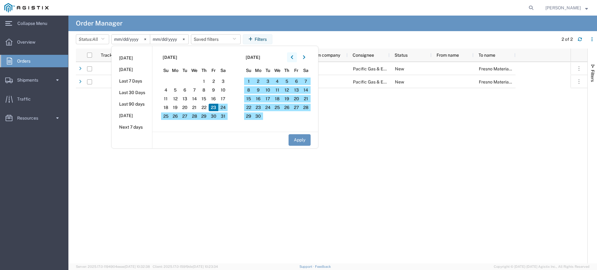
click at [293, 56] on icon "button" at bounding box center [292, 57] width 2 height 4
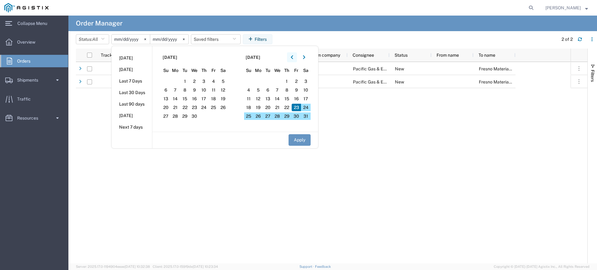
click at [293, 56] on icon "button" at bounding box center [292, 57] width 2 height 4
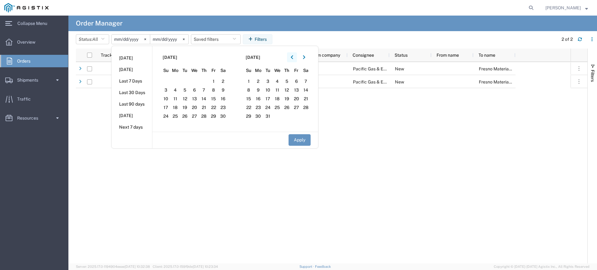
click at [293, 56] on icon "button" at bounding box center [292, 57] width 2 height 4
click at [165, 80] on span "1" at bounding box center [166, 80] width 10 height 7
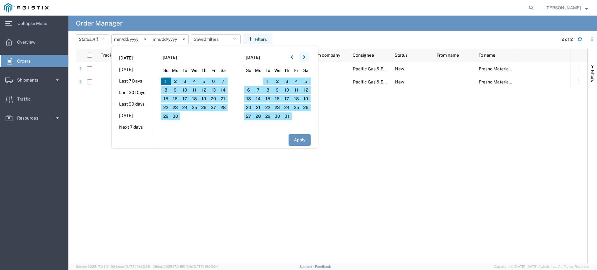
click at [307, 58] on button "button" at bounding box center [304, 57] width 10 height 10
click at [185, 117] on span "31" at bounding box center [185, 115] width 10 height 7
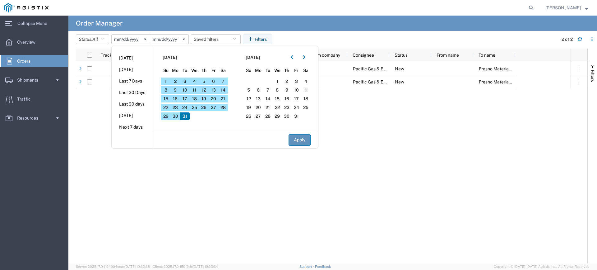
click at [300, 140] on button "Apply" at bounding box center [300, 140] width 22 height 12
type input "[DATE]"
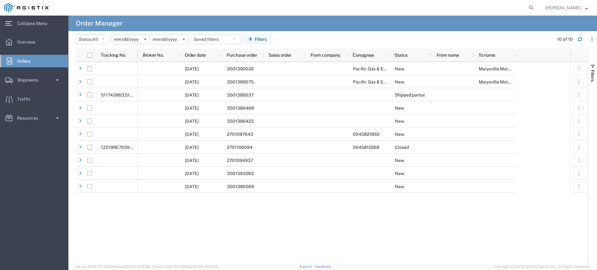
click at [129, 40] on input "[DATE]" at bounding box center [131, 39] width 38 height 9
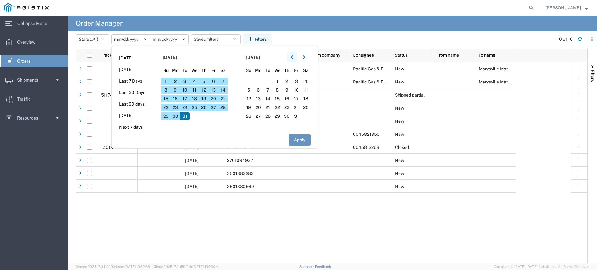
click at [297, 57] on button "button" at bounding box center [292, 57] width 10 height 10
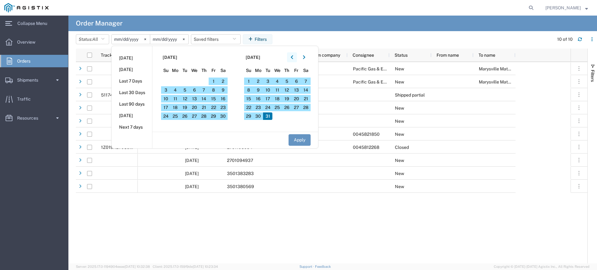
click at [297, 57] on button "button" at bounding box center [292, 57] width 10 height 10
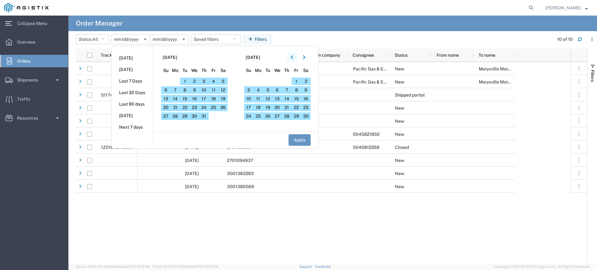
click at [297, 57] on button "button" at bounding box center [292, 57] width 10 height 10
click at [165, 81] on span "1" at bounding box center [166, 80] width 10 height 7
click at [167, 81] on span "1" at bounding box center [166, 80] width 10 height 7
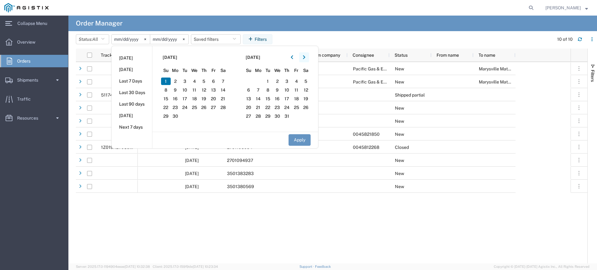
click at [305, 58] on icon "button" at bounding box center [304, 57] width 2 height 4
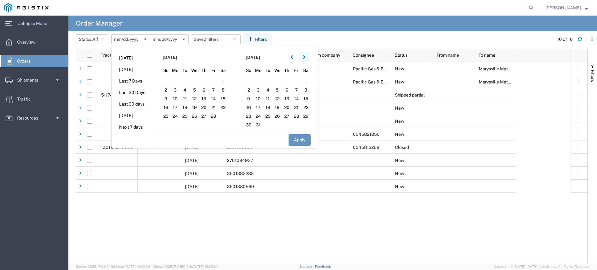
click at [305, 58] on icon "button" at bounding box center [304, 57] width 2 height 4
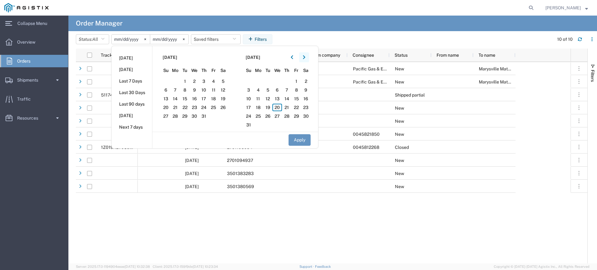
click at [305, 58] on icon "button" at bounding box center [304, 57] width 2 height 4
click at [292, 58] on button "button" at bounding box center [292, 57] width 10 height 10
click at [207, 115] on span "31" at bounding box center [204, 115] width 10 height 7
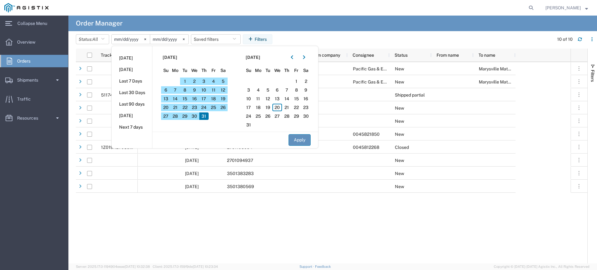
click at [302, 141] on button "Apply" at bounding box center [300, 140] width 22 height 12
type input "[DATE]"
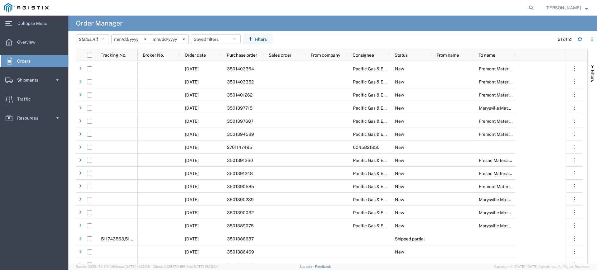
click at [121, 37] on input "[DATE]" at bounding box center [131, 39] width 38 height 9
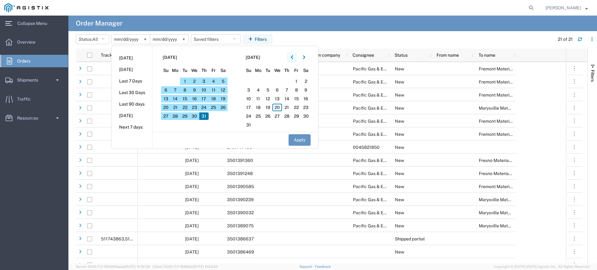
click at [293, 58] on icon "button" at bounding box center [292, 57] width 2 height 4
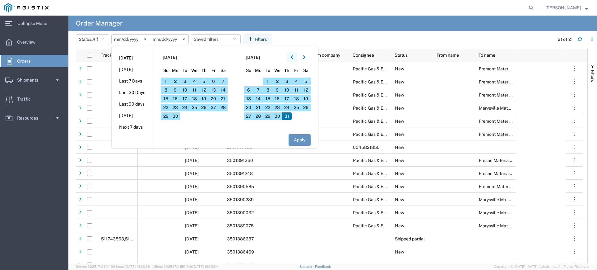
click at [293, 58] on icon "button" at bounding box center [292, 57] width 2 height 4
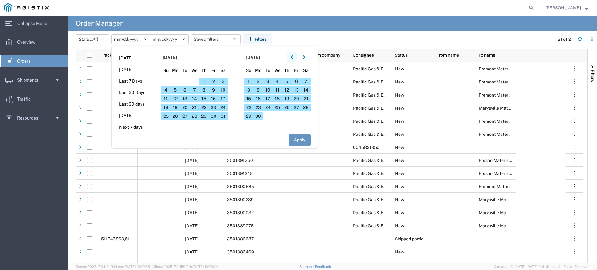
click at [293, 58] on icon "button" at bounding box center [292, 57] width 2 height 4
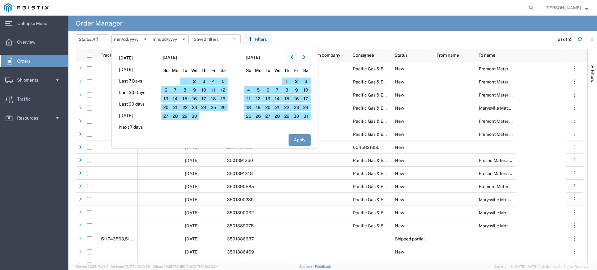
click at [293, 58] on icon "button" at bounding box center [292, 57] width 2 height 4
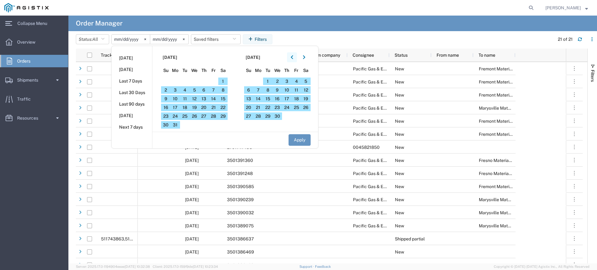
click at [293, 58] on icon "button" at bounding box center [292, 57] width 2 height 4
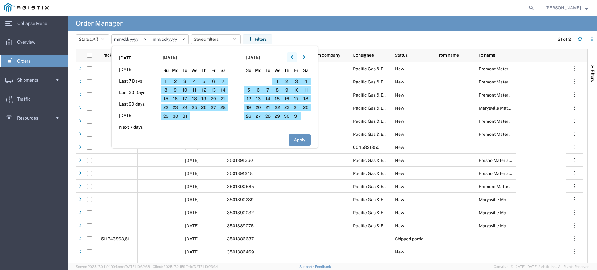
click at [293, 58] on icon "button" at bounding box center [292, 57] width 2 height 4
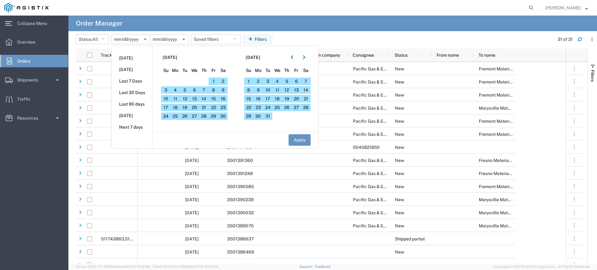
drag, startPoint x: 306, startPoint y: 40, endPoint x: 313, endPoint y: 38, distance: 7.3
click at [309, 39] on agx-table-filter-chips "Status: All All Cancelled Orders New Orders Updated Orders [DATE] [DATE] [DATE]…" at bounding box center [313, 41] width 475 height 14
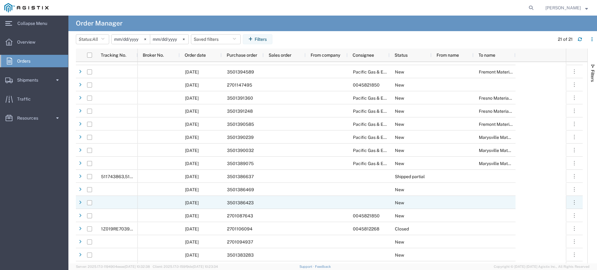
scroll to position [73, 0]
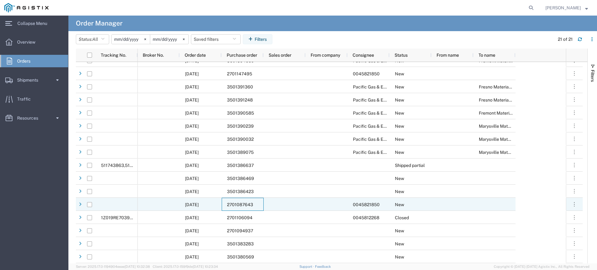
click at [261, 205] on div "2701087643" at bounding box center [243, 203] width 42 height 13
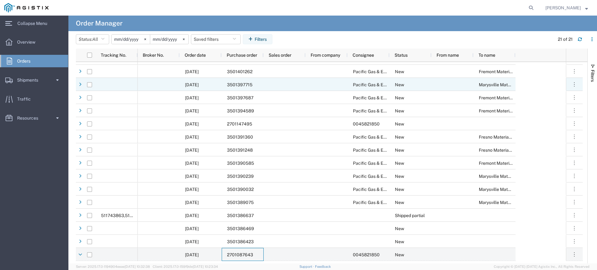
scroll to position [0, 0]
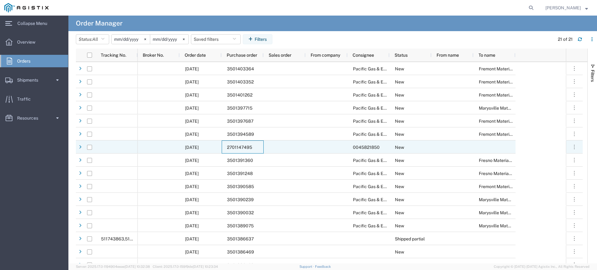
click at [256, 147] on div "2701147495" at bounding box center [243, 146] width 42 height 13
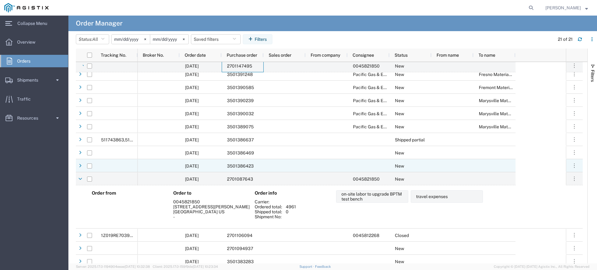
scroll to position [160, 0]
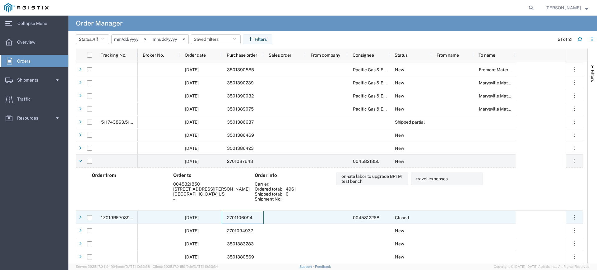
click at [251, 216] on span "2701106094" at bounding box center [239, 217] width 25 height 5
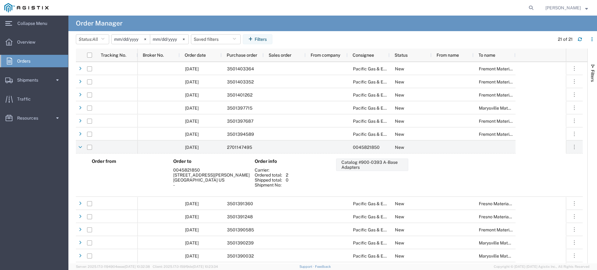
click at [124, 39] on input "[DATE]" at bounding box center [131, 39] width 38 height 9
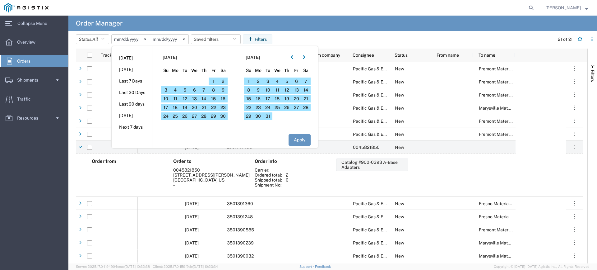
click at [117, 39] on input "[DATE]" at bounding box center [131, 39] width 38 height 9
click at [293, 56] on icon "button" at bounding box center [292, 57] width 2 height 4
click at [308, 58] on button "button" at bounding box center [304, 57] width 10 height 10
click at [308, 57] on button "button" at bounding box center [304, 57] width 10 height 10
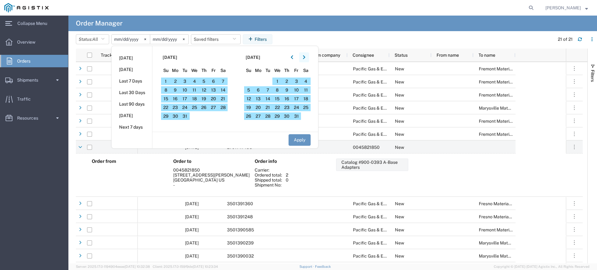
click at [308, 57] on button "button" at bounding box center [304, 57] width 10 height 10
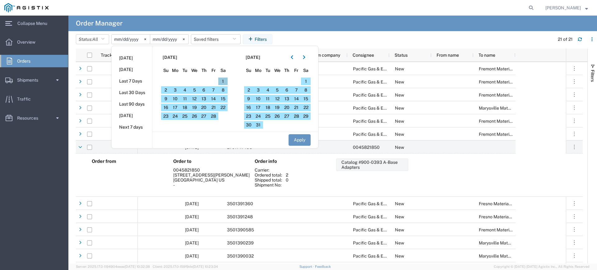
click at [225, 82] on span "1" at bounding box center [223, 80] width 10 height 7
click at [226, 82] on span "1" at bounding box center [223, 80] width 10 height 7
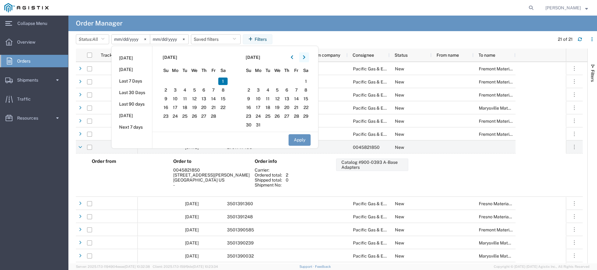
click at [305, 58] on icon "button" at bounding box center [304, 57] width 2 height 4
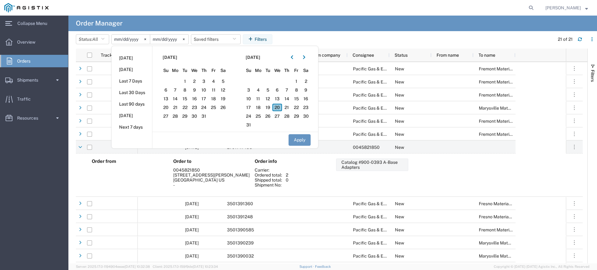
click at [281, 106] on span "20" at bounding box center [277, 107] width 10 height 7
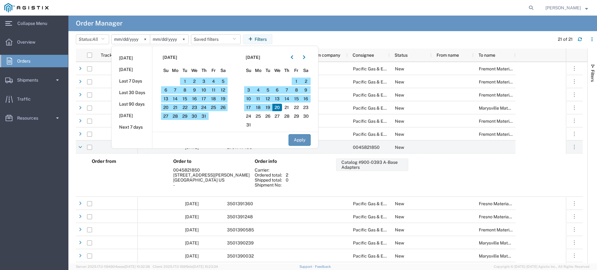
click at [299, 142] on button "Apply" at bounding box center [300, 140] width 22 height 12
type input "[DATE]"
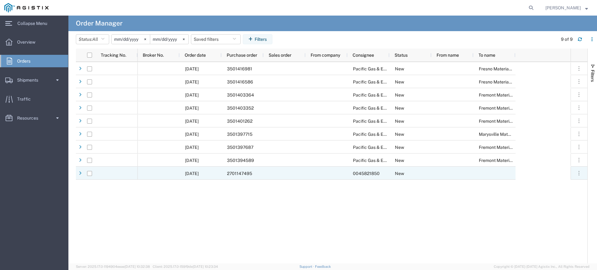
click at [279, 176] on div at bounding box center [285, 172] width 42 height 13
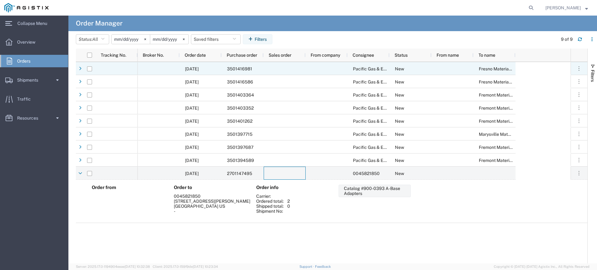
click at [231, 68] on span "3501416981" at bounding box center [239, 68] width 25 height 5
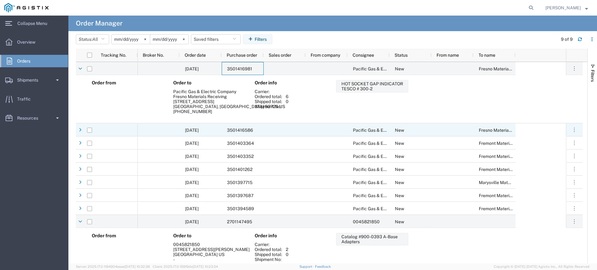
click at [244, 135] on div "3501416586" at bounding box center [243, 129] width 42 height 13
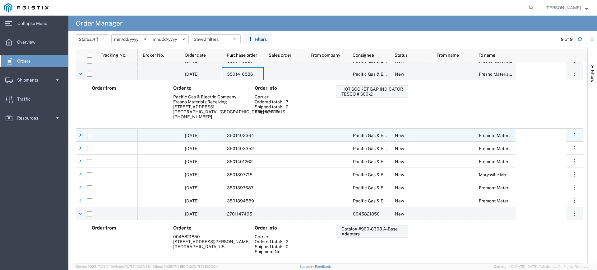
click at [242, 134] on span "3501403364" at bounding box center [240, 135] width 27 height 5
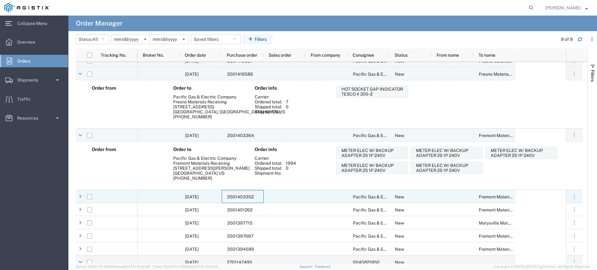
click at [240, 201] on div "3501403352" at bounding box center [243, 196] width 42 height 13
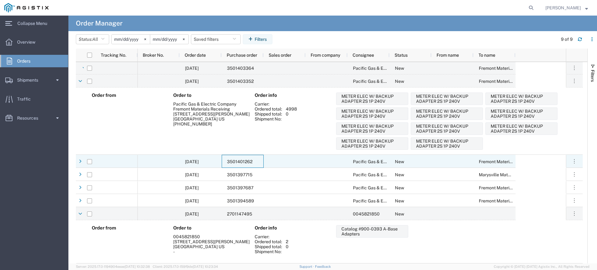
click at [257, 160] on div "3501401262" at bounding box center [243, 161] width 42 height 13
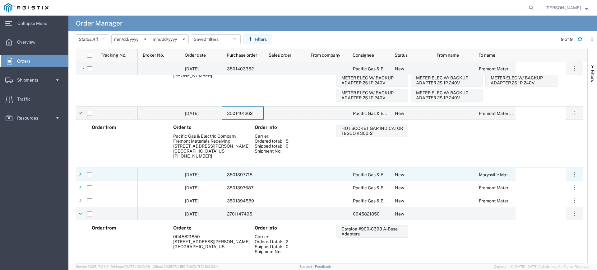
click at [252, 174] on div "3501397715" at bounding box center [243, 174] width 42 height 13
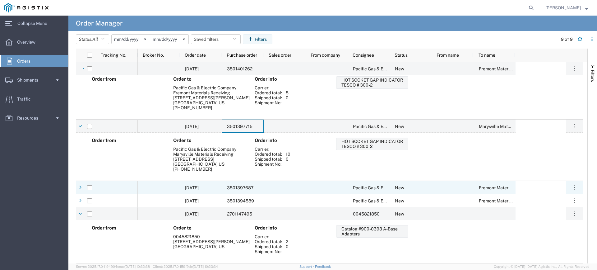
click at [250, 188] on span "3501397687" at bounding box center [240, 187] width 26 height 5
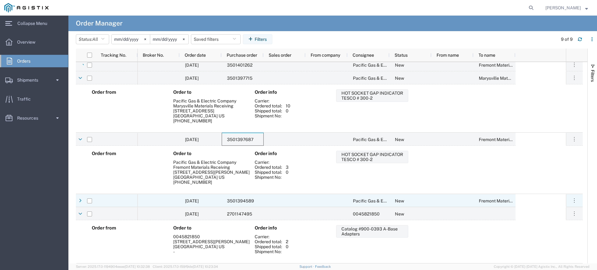
click at [246, 202] on span "3501394589" at bounding box center [240, 200] width 27 height 5
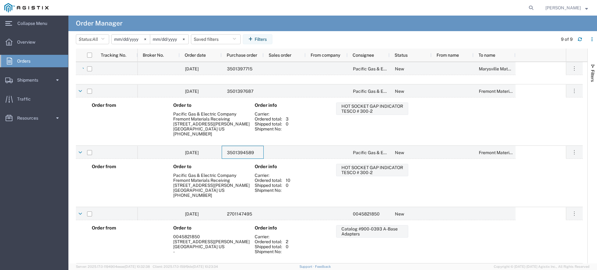
click at [121, 40] on input "[DATE]" at bounding box center [131, 39] width 38 height 9
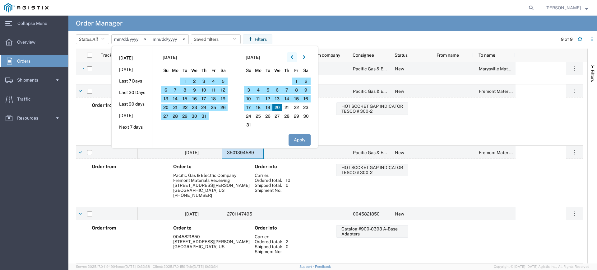
click at [293, 55] on icon "button" at bounding box center [292, 57] width 2 height 4
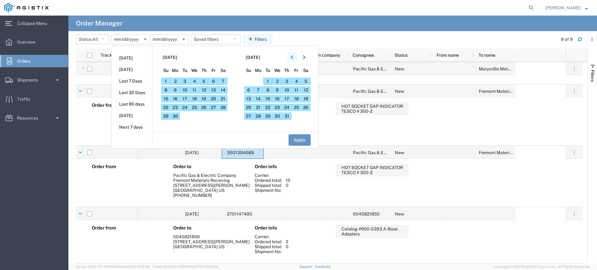
click at [293, 55] on icon "button" at bounding box center [292, 57] width 2 height 4
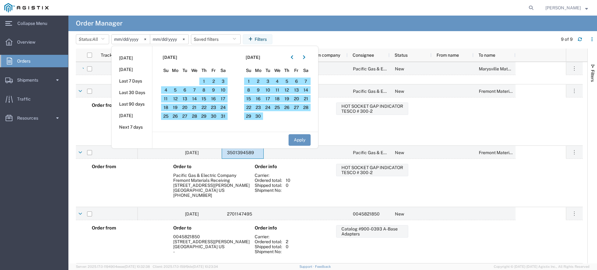
click at [467, 119] on div "HOT SOCKET GAP INDICATOR TESCO # 300-2" at bounding box center [455, 121] width 245 height 38
